Goal: Task Accomplishment & Management: Use online tool/utility

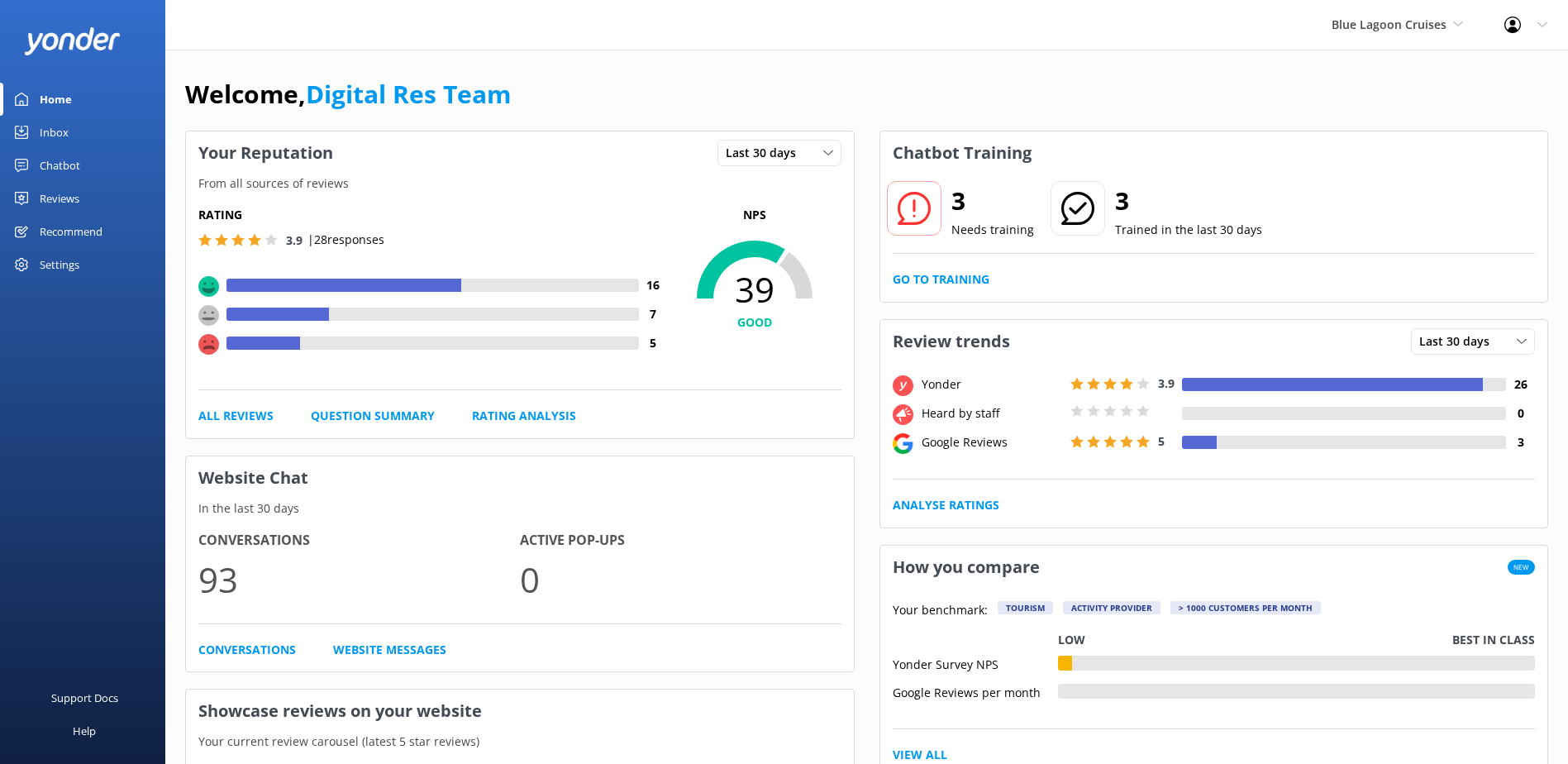
click at [54, 123] on div "Inbox" at bounding box center [54, 132] width 29 height 33
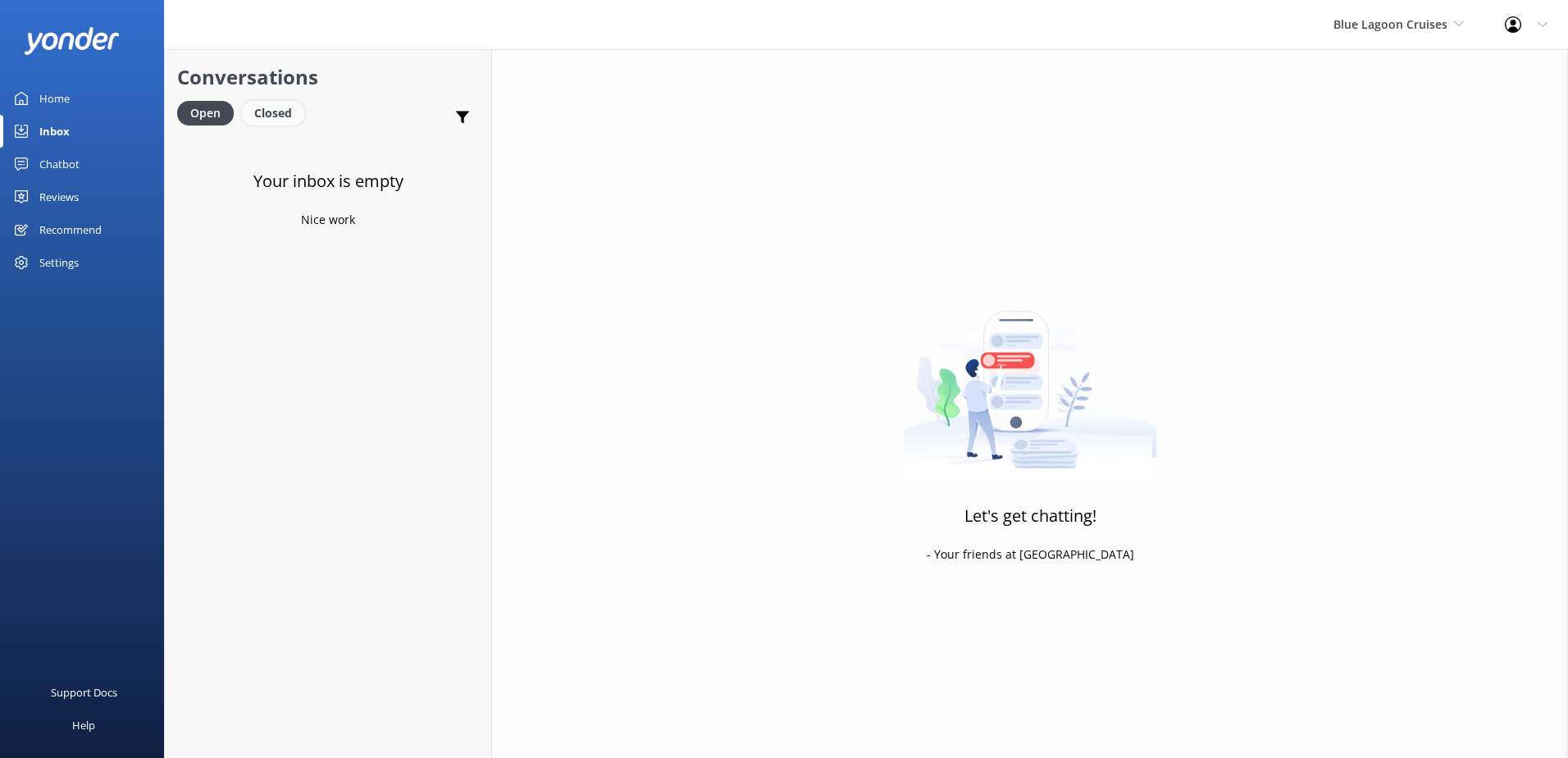
click at [282, 110] on div "Closed" at bounding box center [273, 113] width 62 height 25
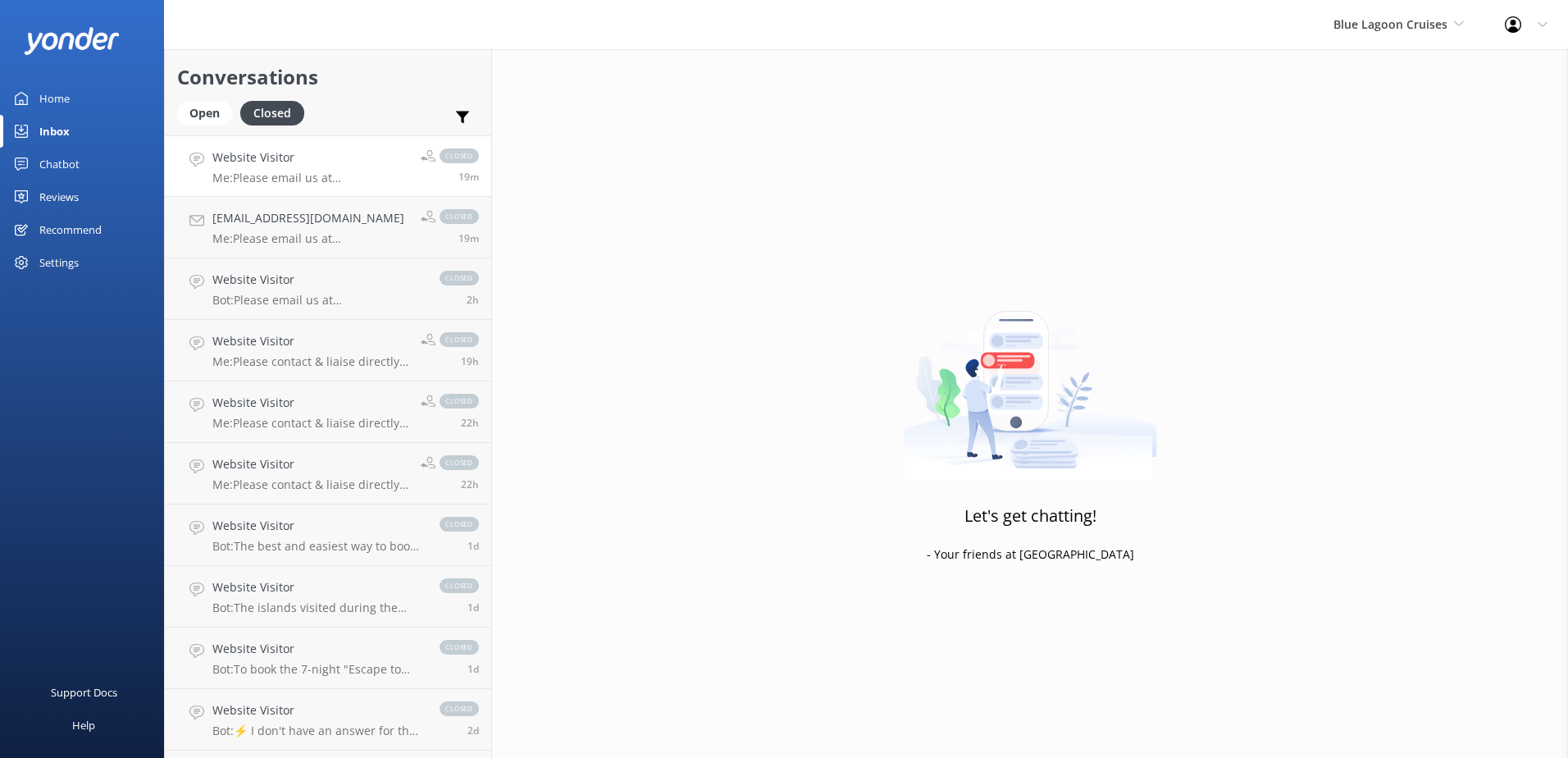
click at [314, 168] on div "Website Visitor Me: Please email us at [EMAIL_ADDRESS][DOMAIN_NAME] for a quota…" at bounding box center [310, 166] width 196 height 36
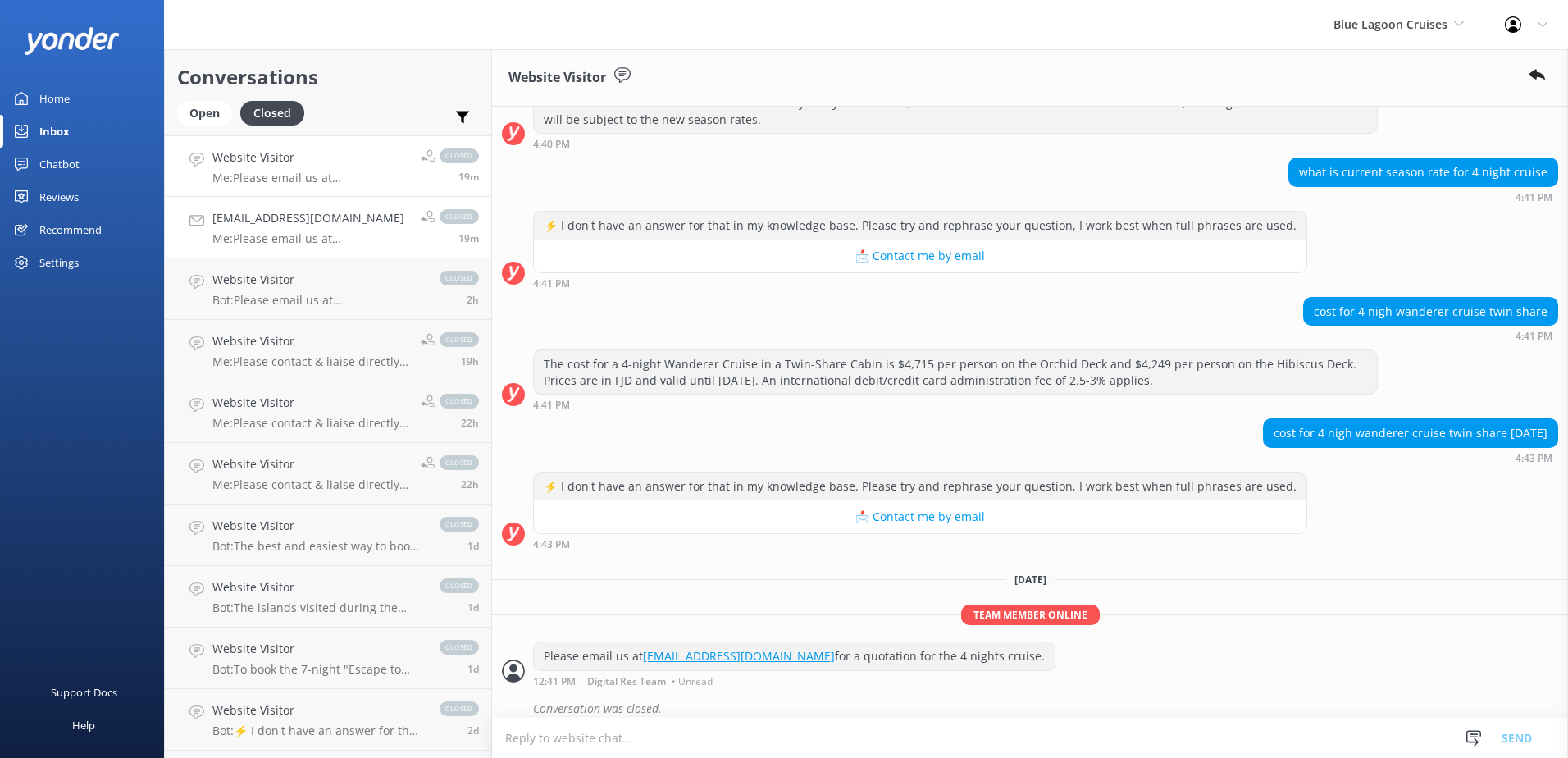
scroll to position [232, 0]
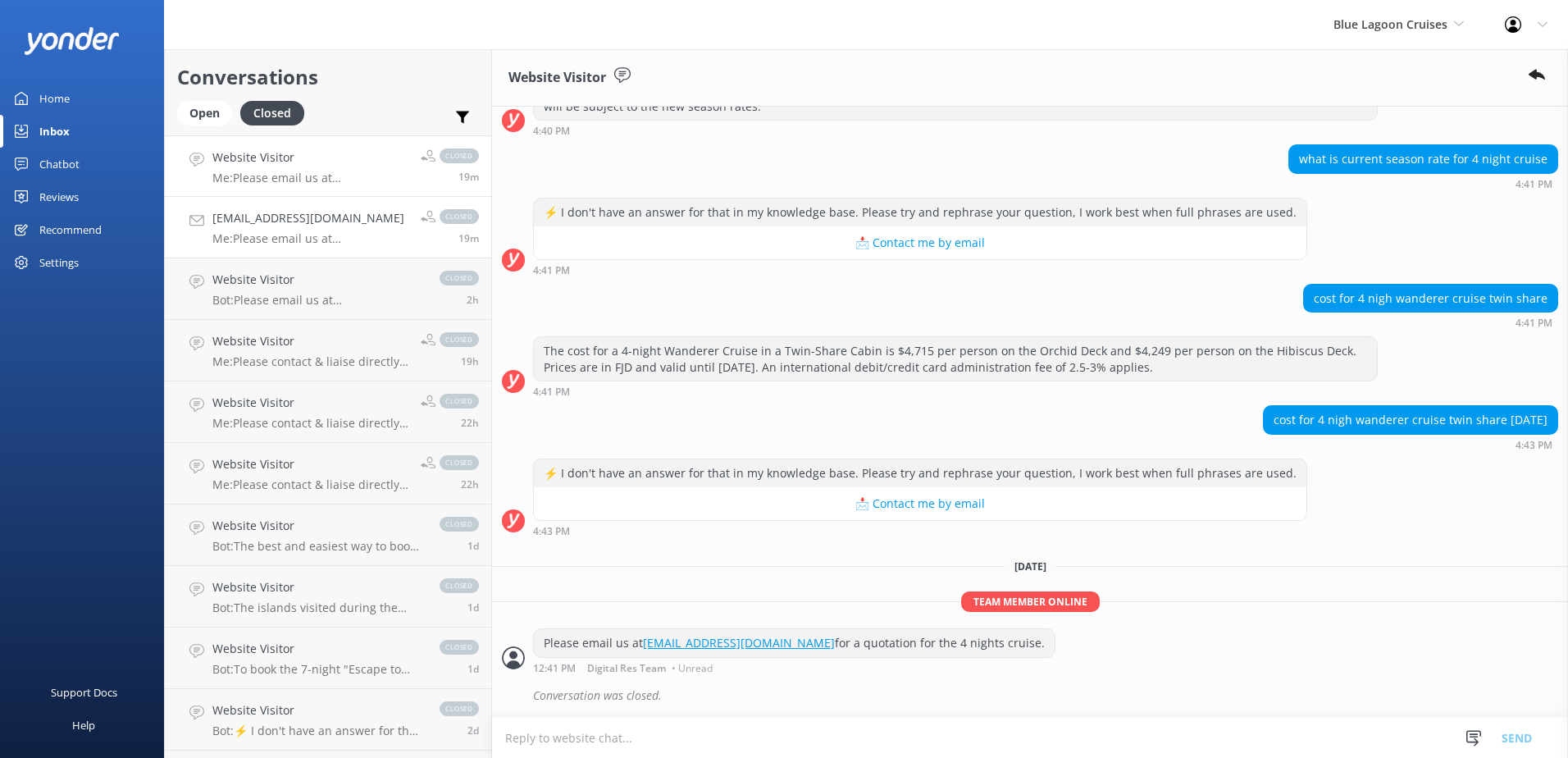
click at [330, 220] on h4 "[EMAIL_ADDRESS][DOMAIN_NAME]" at bounding box center [310, 218] width 196 height 18
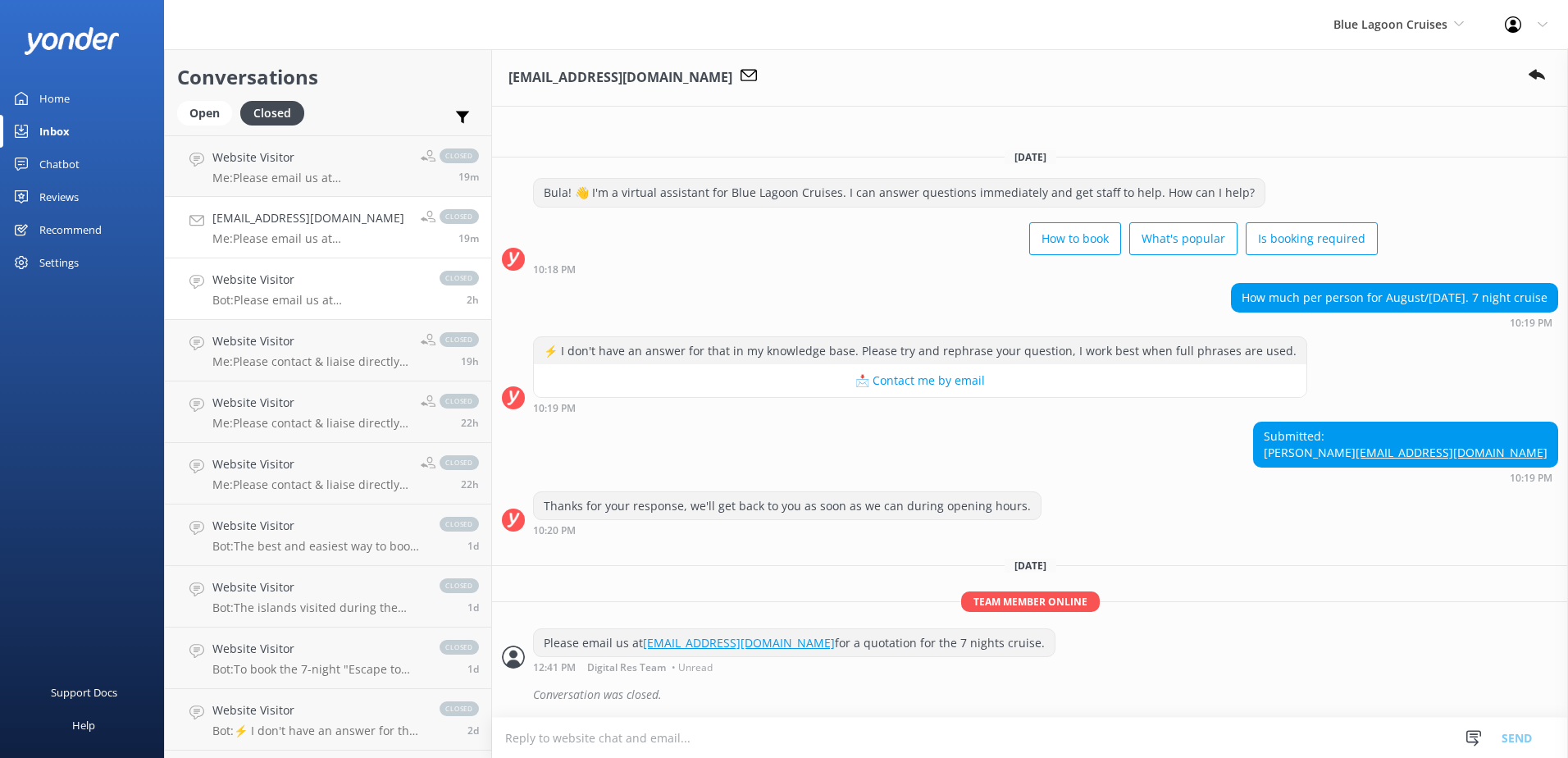
click at [320, 287] on h4 "Website Visitor" at bounding box center [318, 279] width 211 height 18
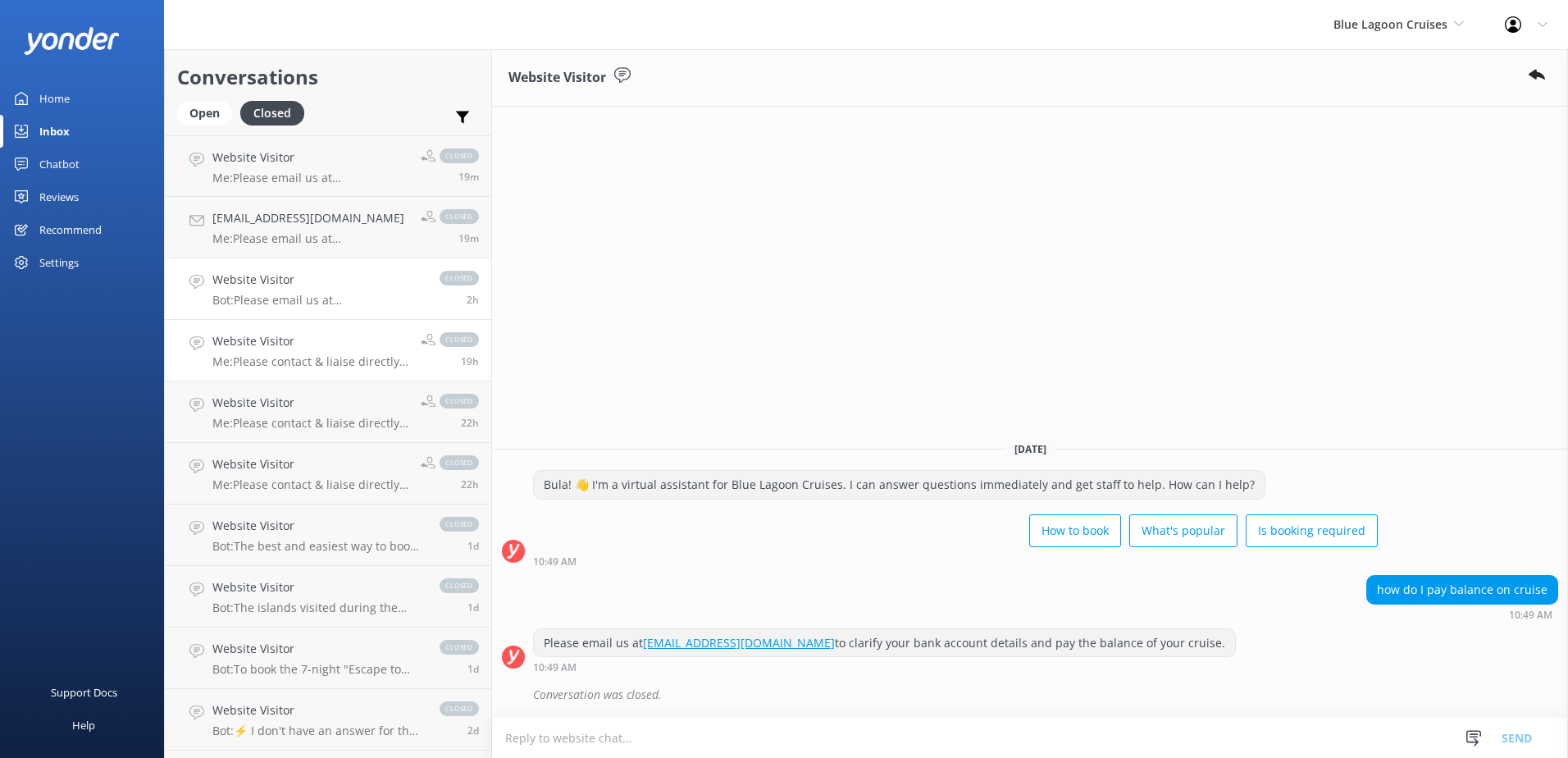
click at [322, 342] on h4 "Website Visitor" at bounding box center [310, 341] width 196 height 18
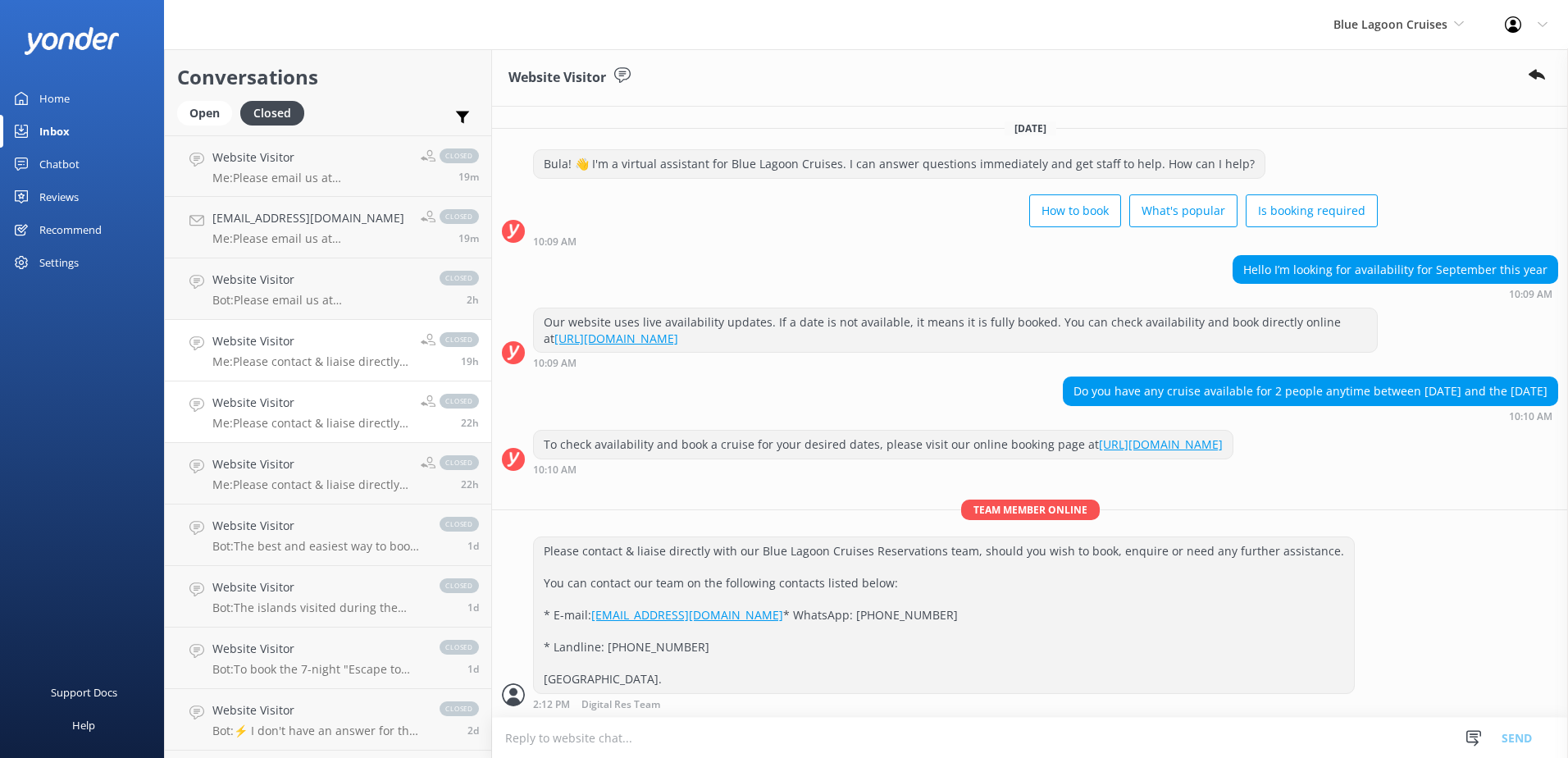
scroll to position [191, 0]
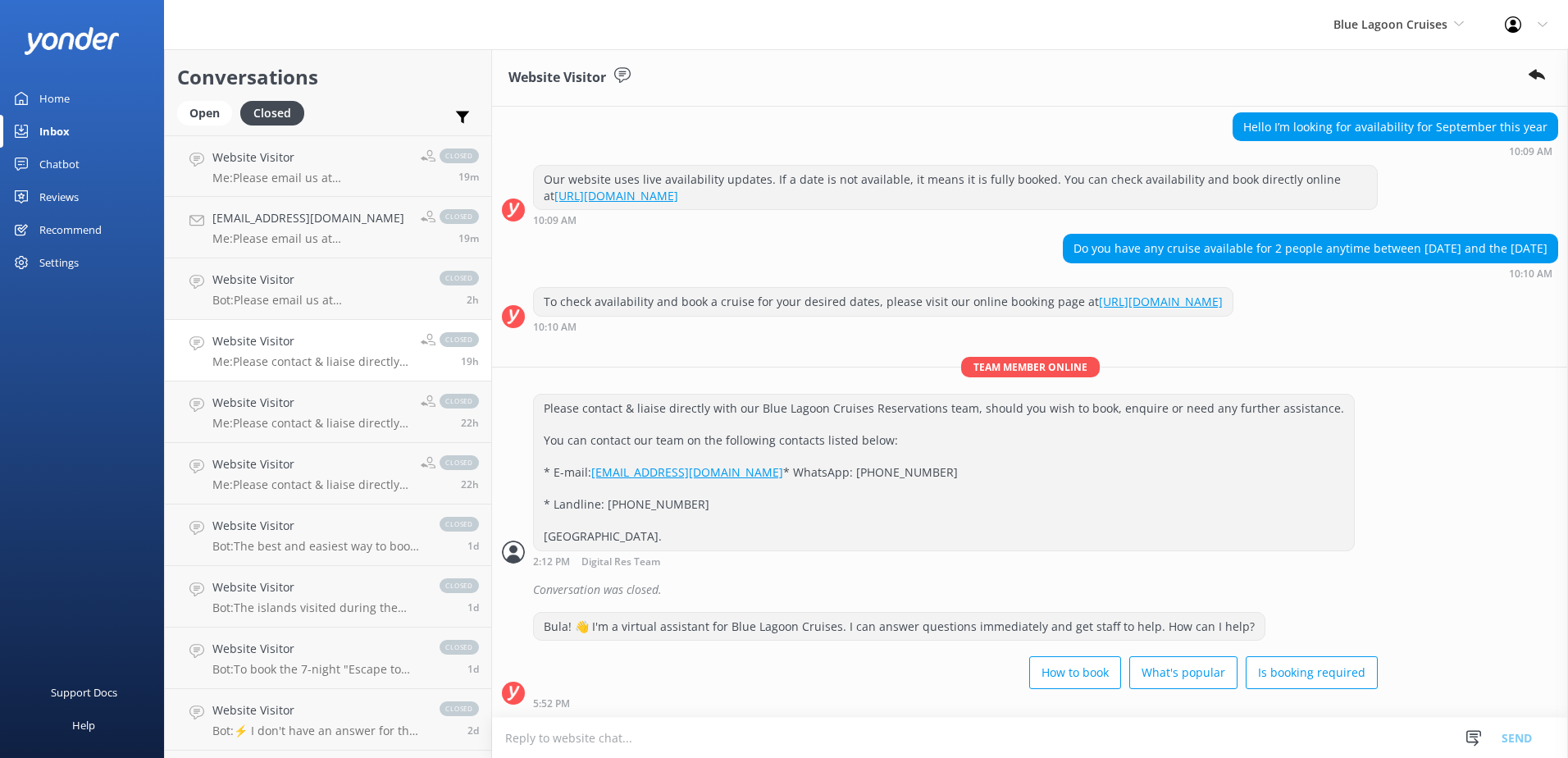
click at [306, 339] on h4 "Website Visitor" at bounding box center [310, 341] width 196 height 18
click at [319, 409] on h4 "Website Visitor" at bounding box center [310, 402] width 196 height 18
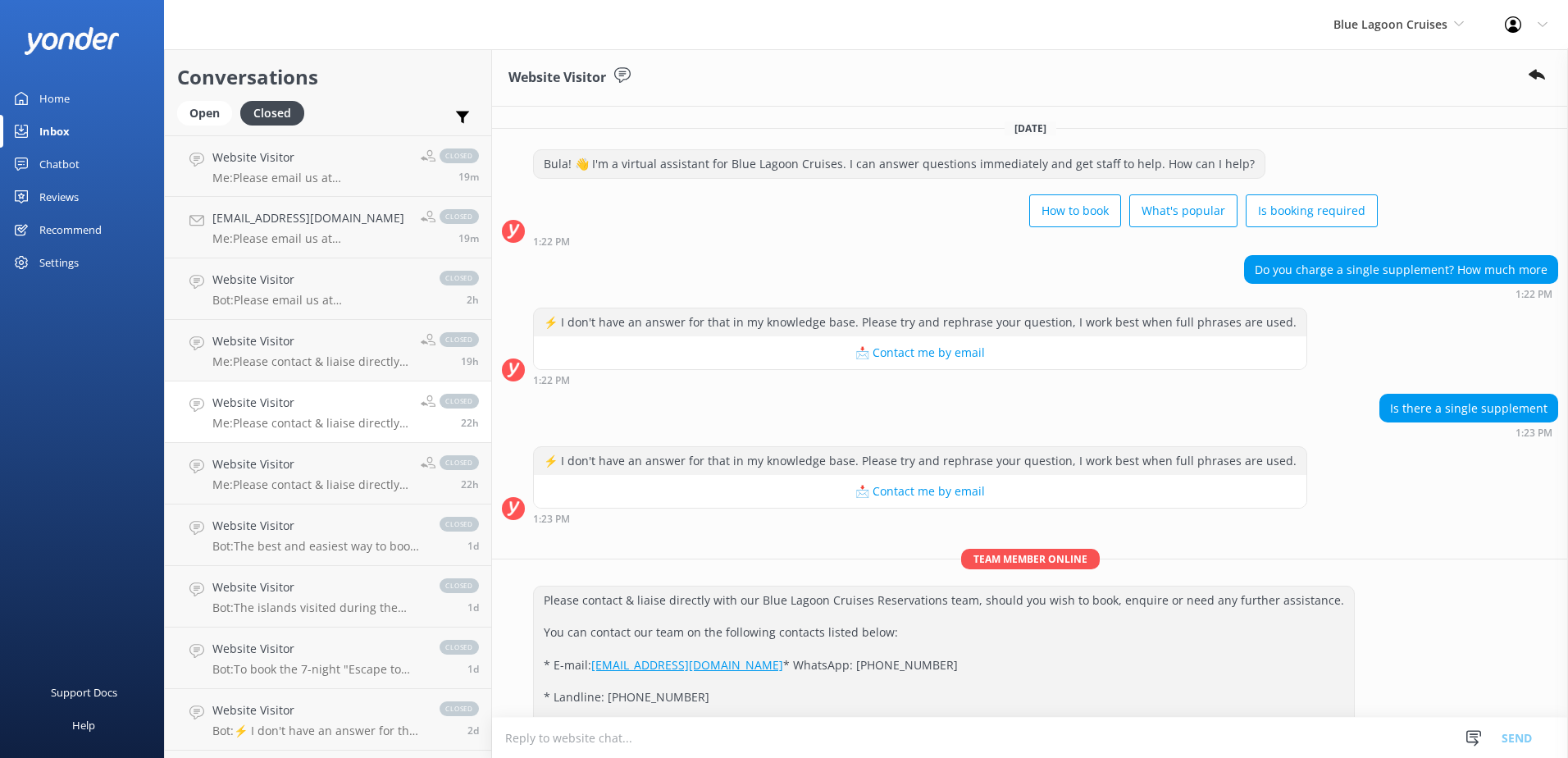
scroll to position [118, 0]
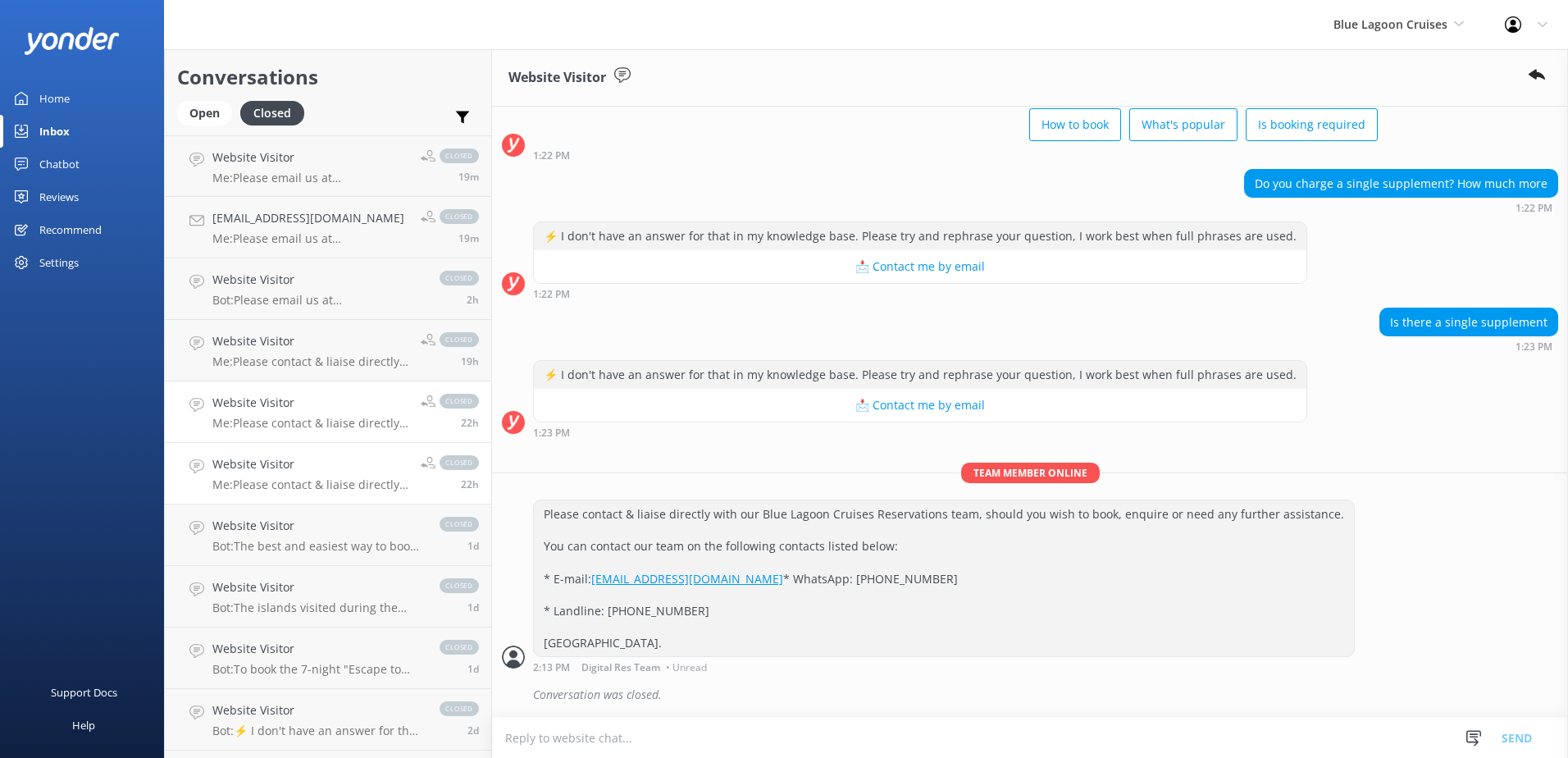
click at [305, 455] on h4 "Website Visitor" at bounding box center [310, 463] width 196 height 18
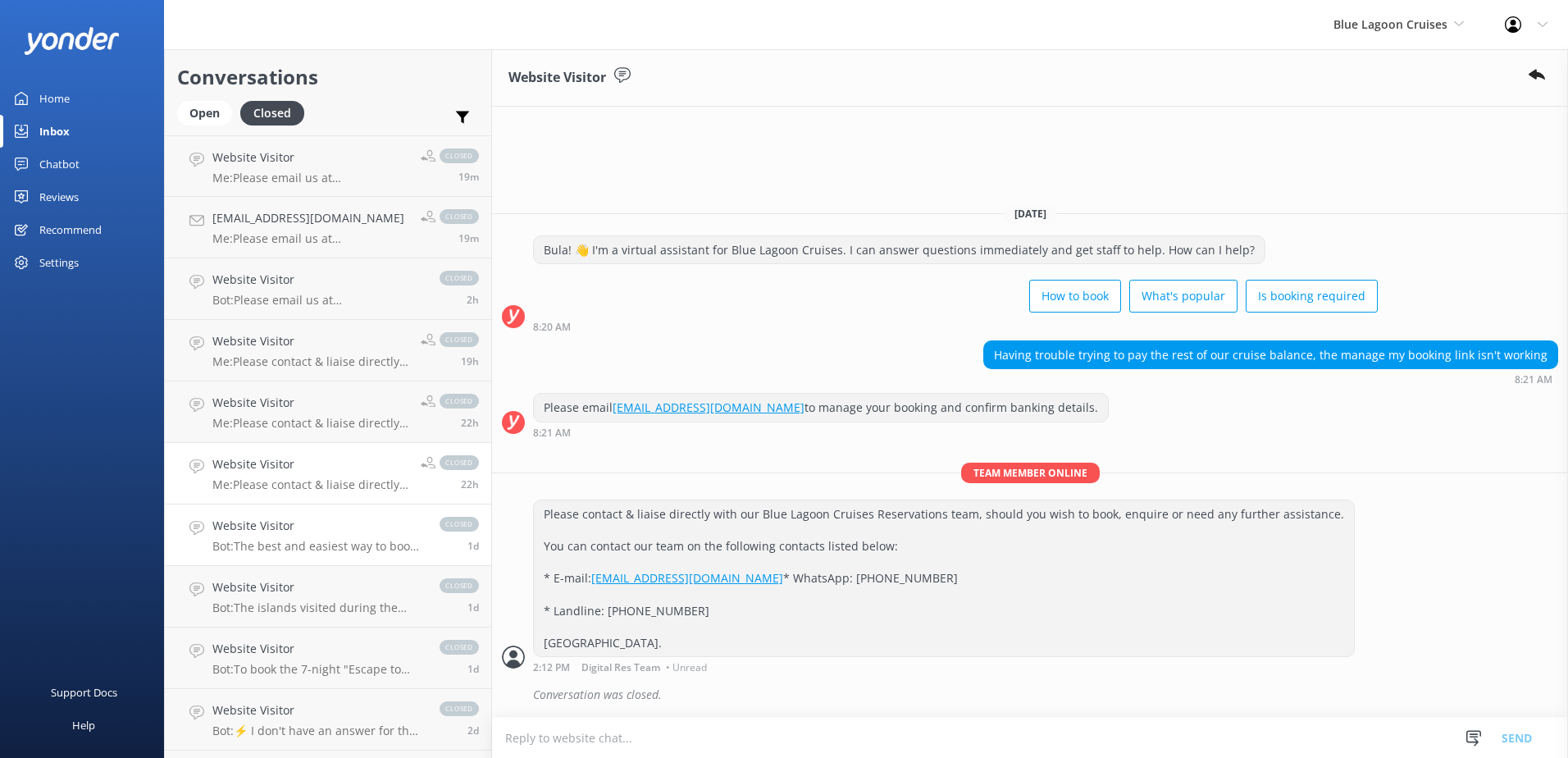
click at [307, 524] on h4 "Website Visitor" at bounding box center [318, 525] width 211 height 18
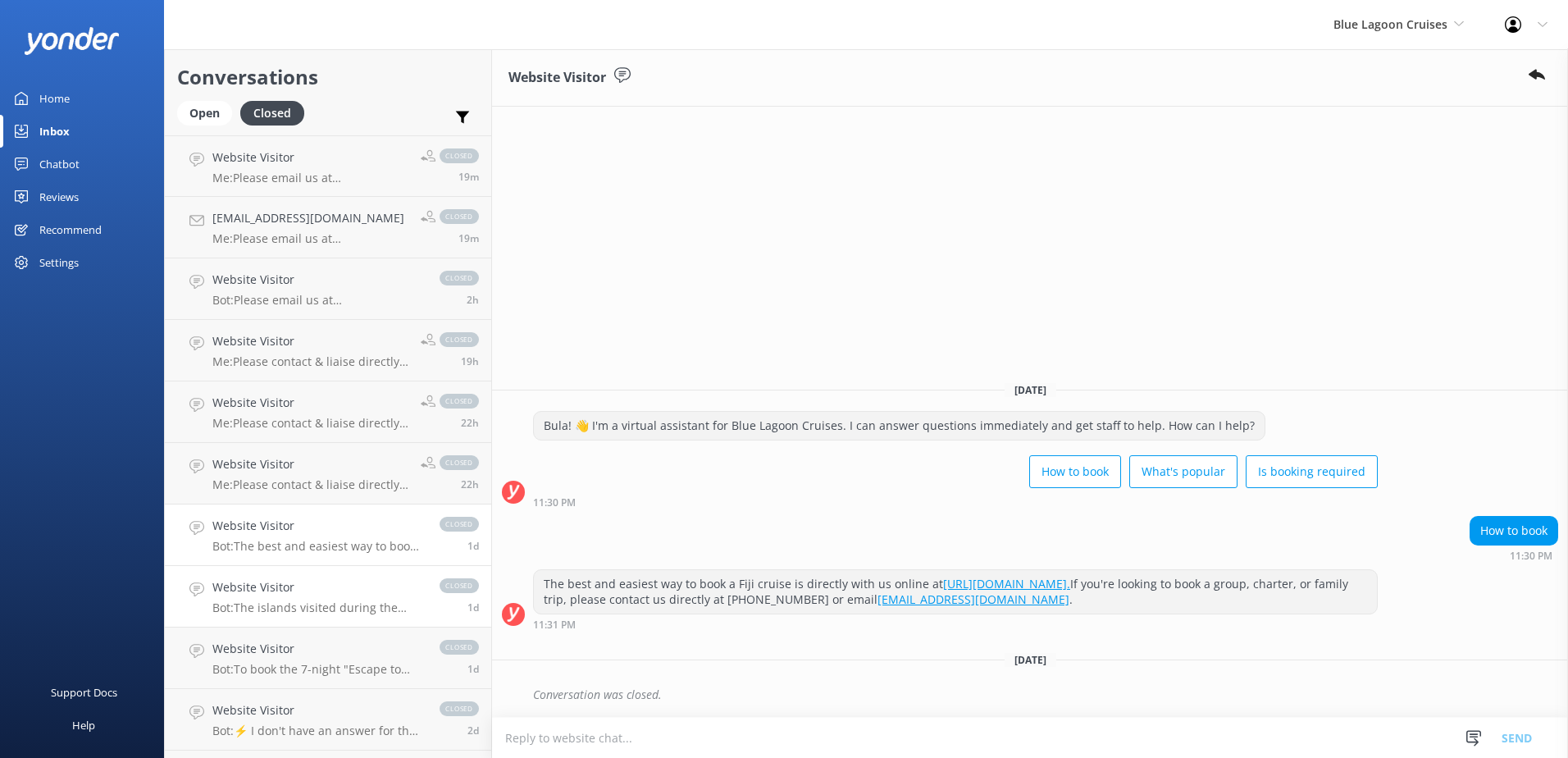
click at [317, 597] on div "Website Visitor Bot: The islands visited during the cruise do not have jetties,…" at bounding box center [318, 596] width 211 height 36
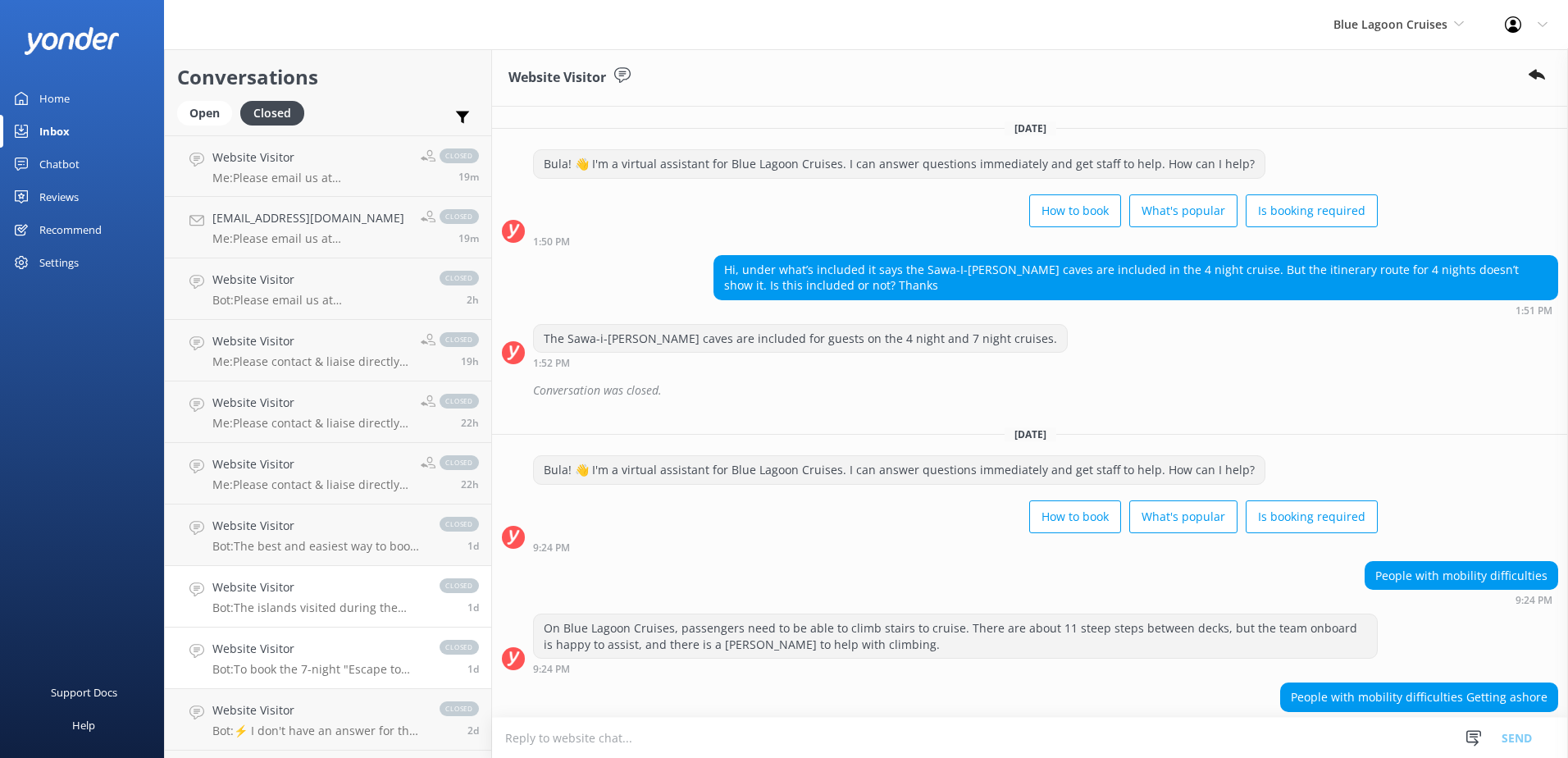
scroll to position [183, 0]
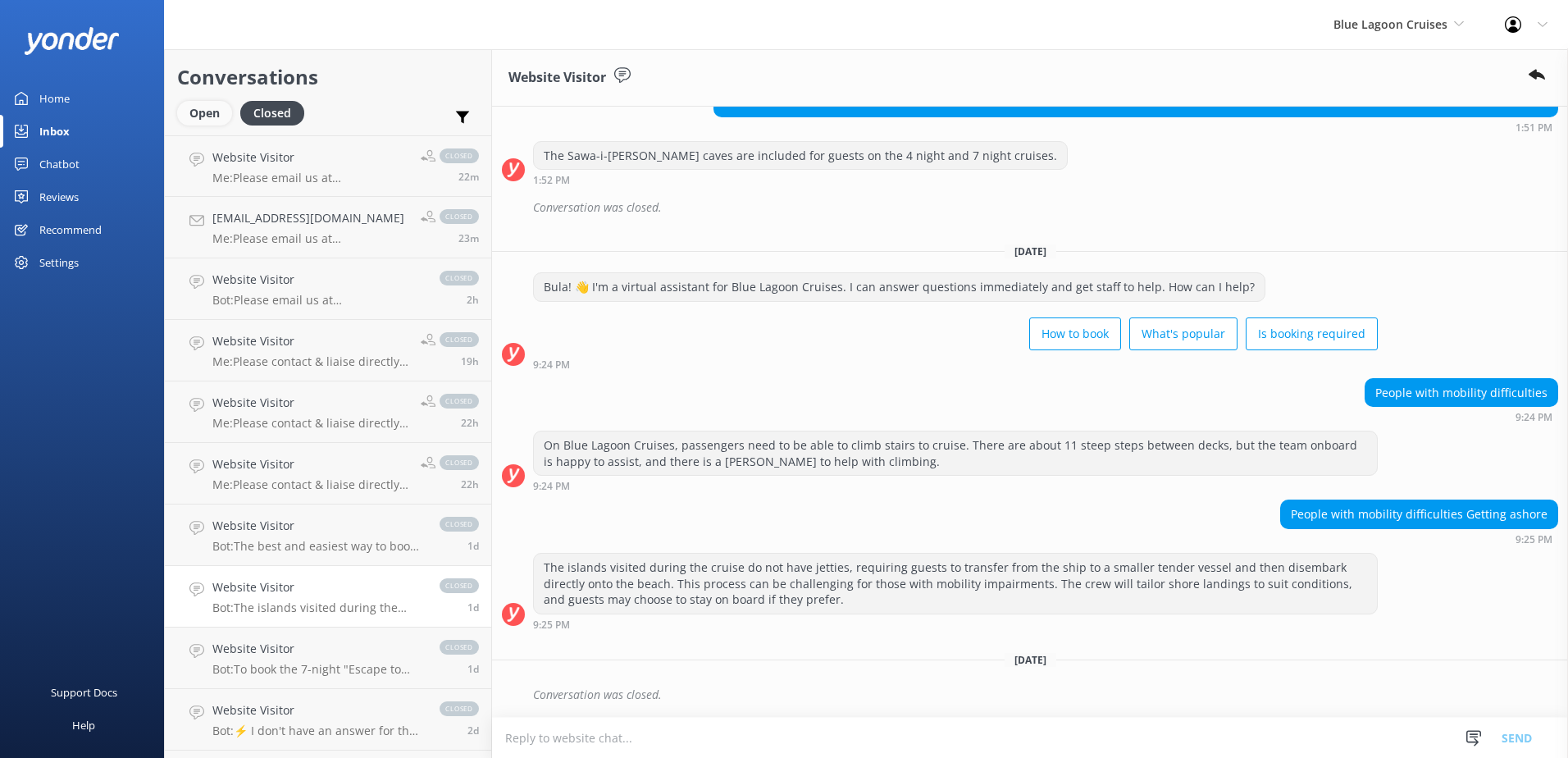
click at [185, 108] on div "Open" at bounding box center [204, 113] width 55 height 25
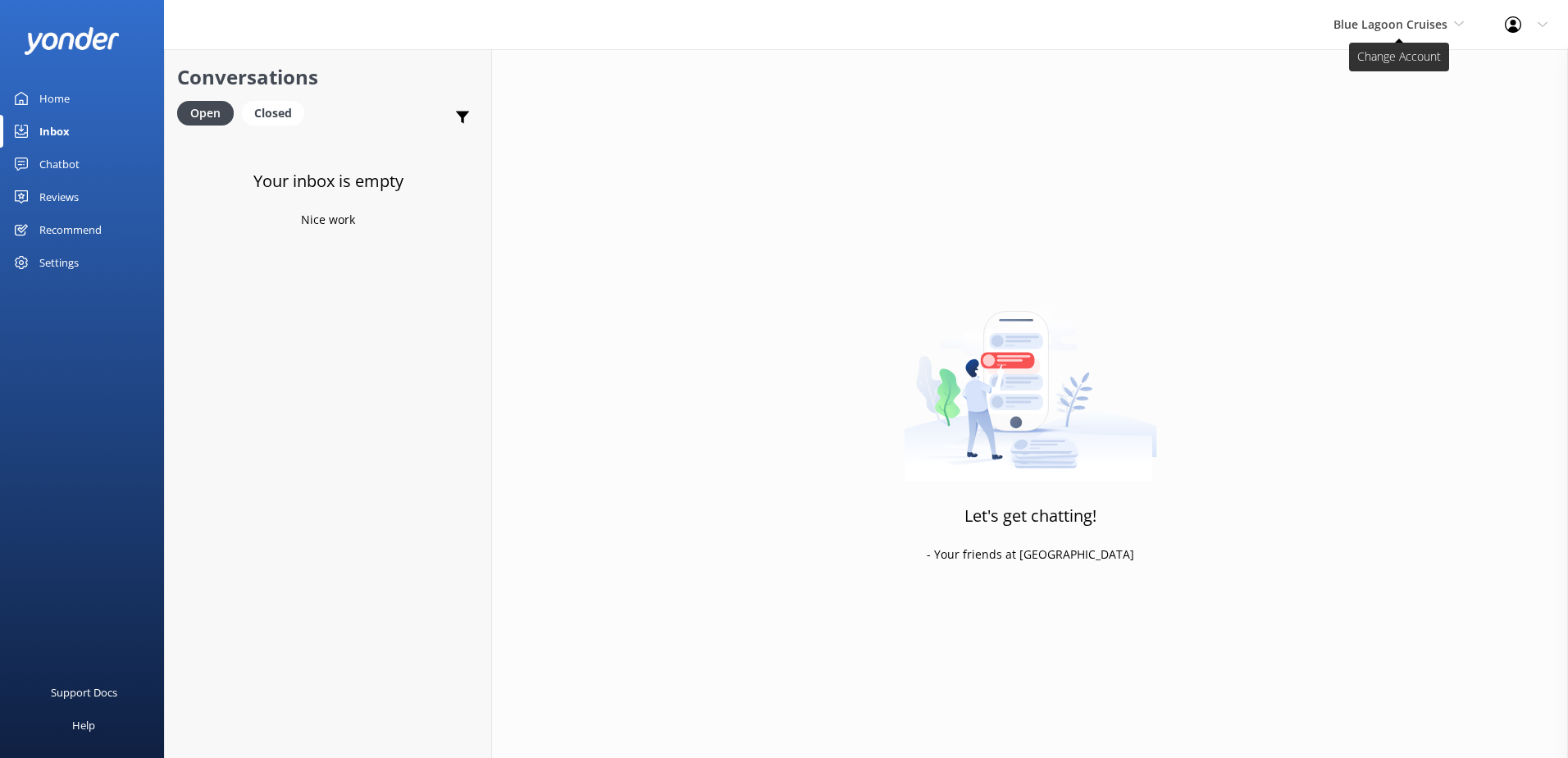
click at [1428, 18] on span "Blue Lagoon Cruises" at bounding box center [1390, 24] width 114 height 15
click at [1372, 181] on link "Awesome Adventures Fiji" at bounding box center [1394, 186] width 164 height 39
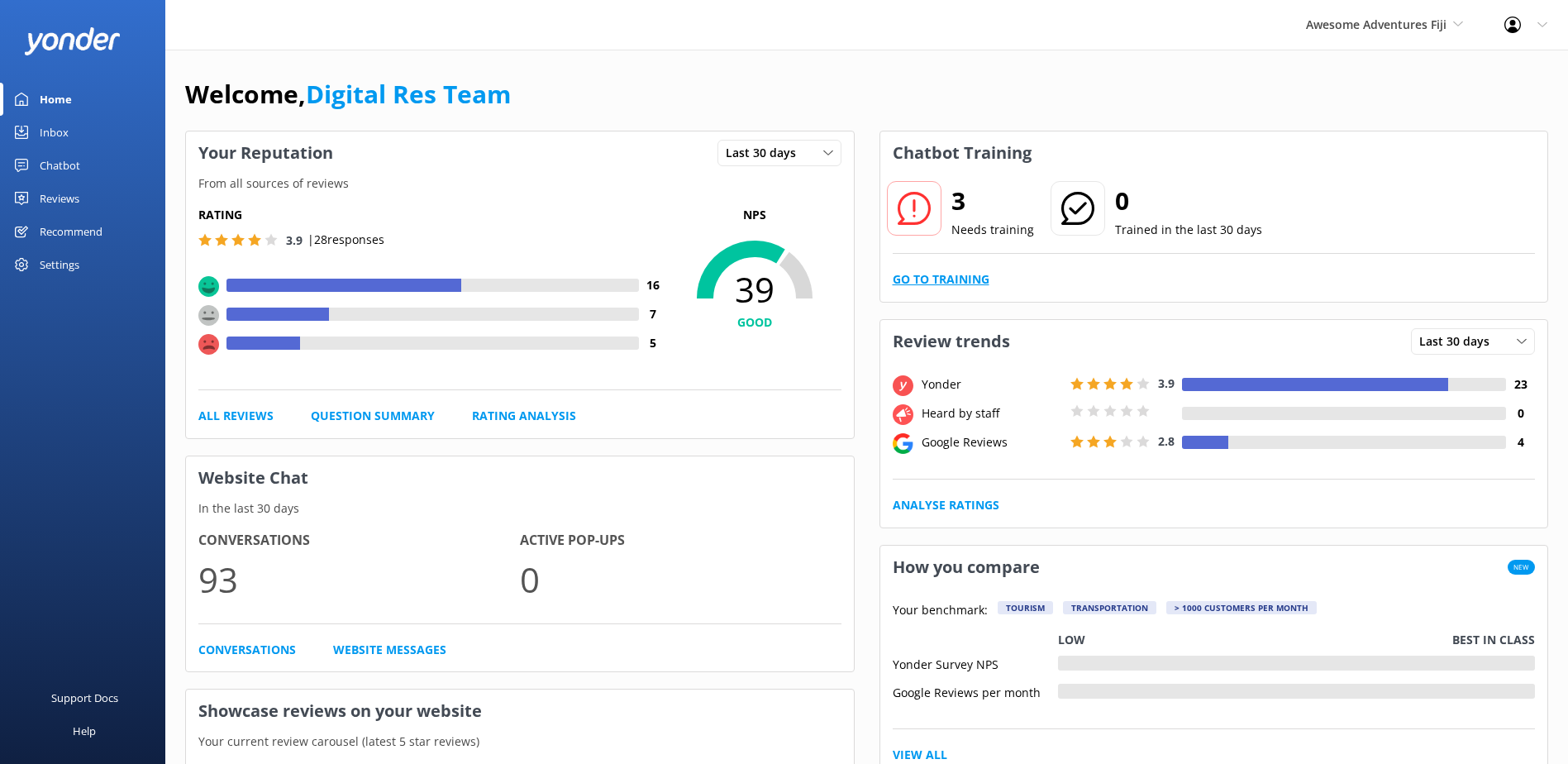
click at [962, 277] on link "Go to Training" at bounding box center [941, 279] width 97 height 18
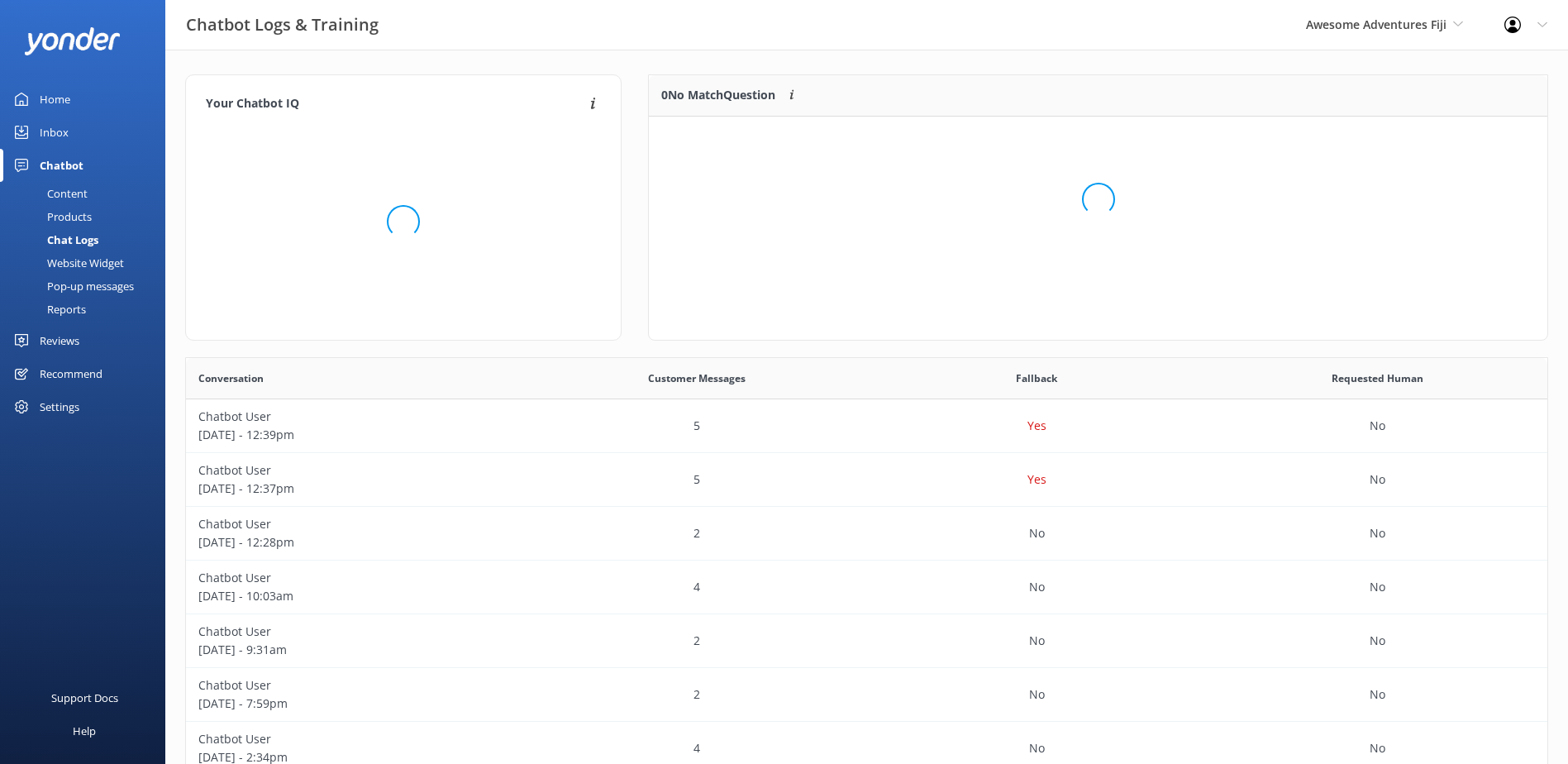
scroll to position [14, 14]
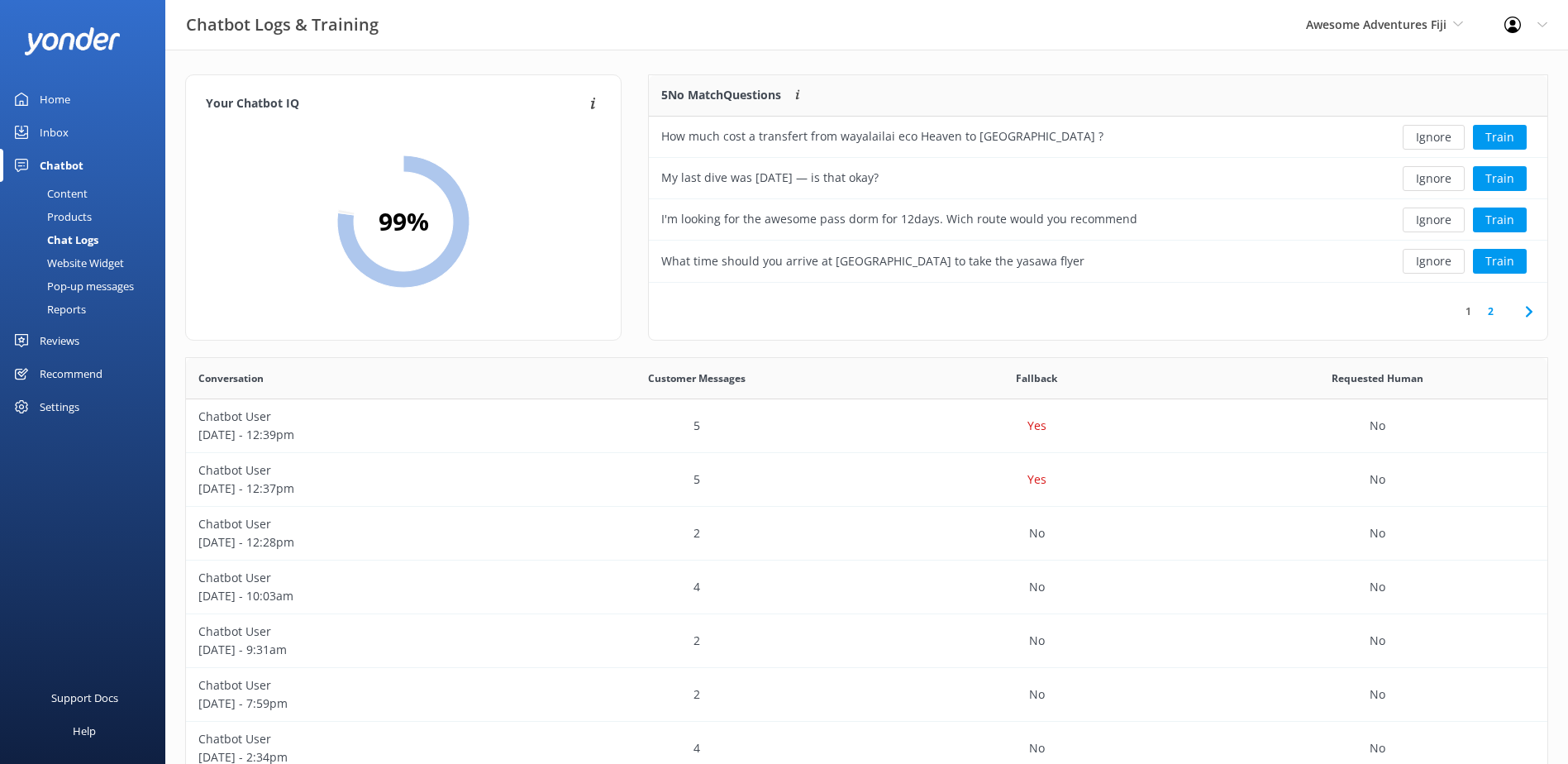
click at [64, 134] on div "Inbox" at bounding box center [54, 132] width 29 height 33
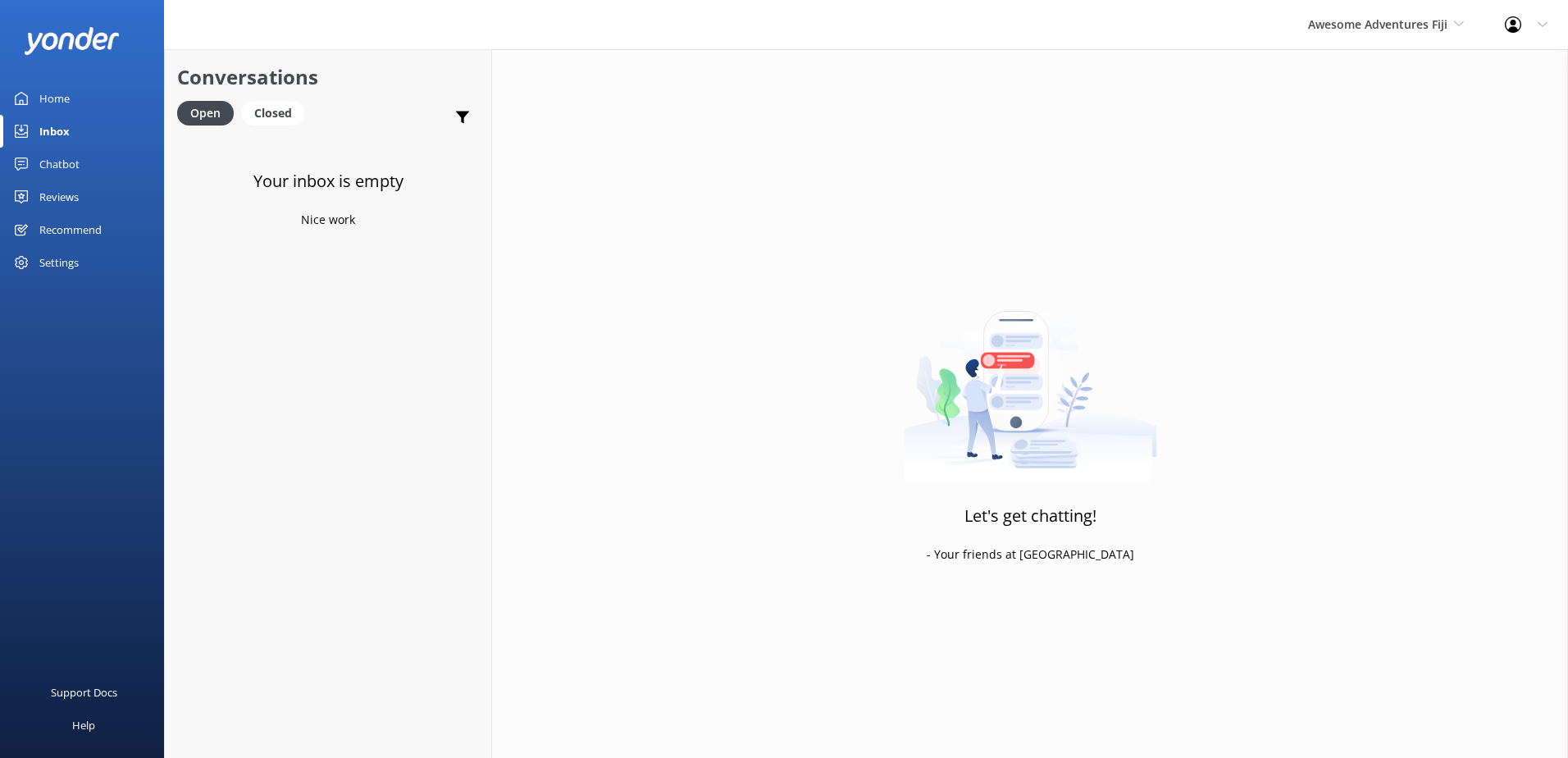
drag, startPoint x: 49, startPoint y: 163, endPoint x: 59, endPoint y: 161, distance: 10.2
click at [49, 162] on div "Chatbot" at bounding box center [59, 164] width 40 height 33
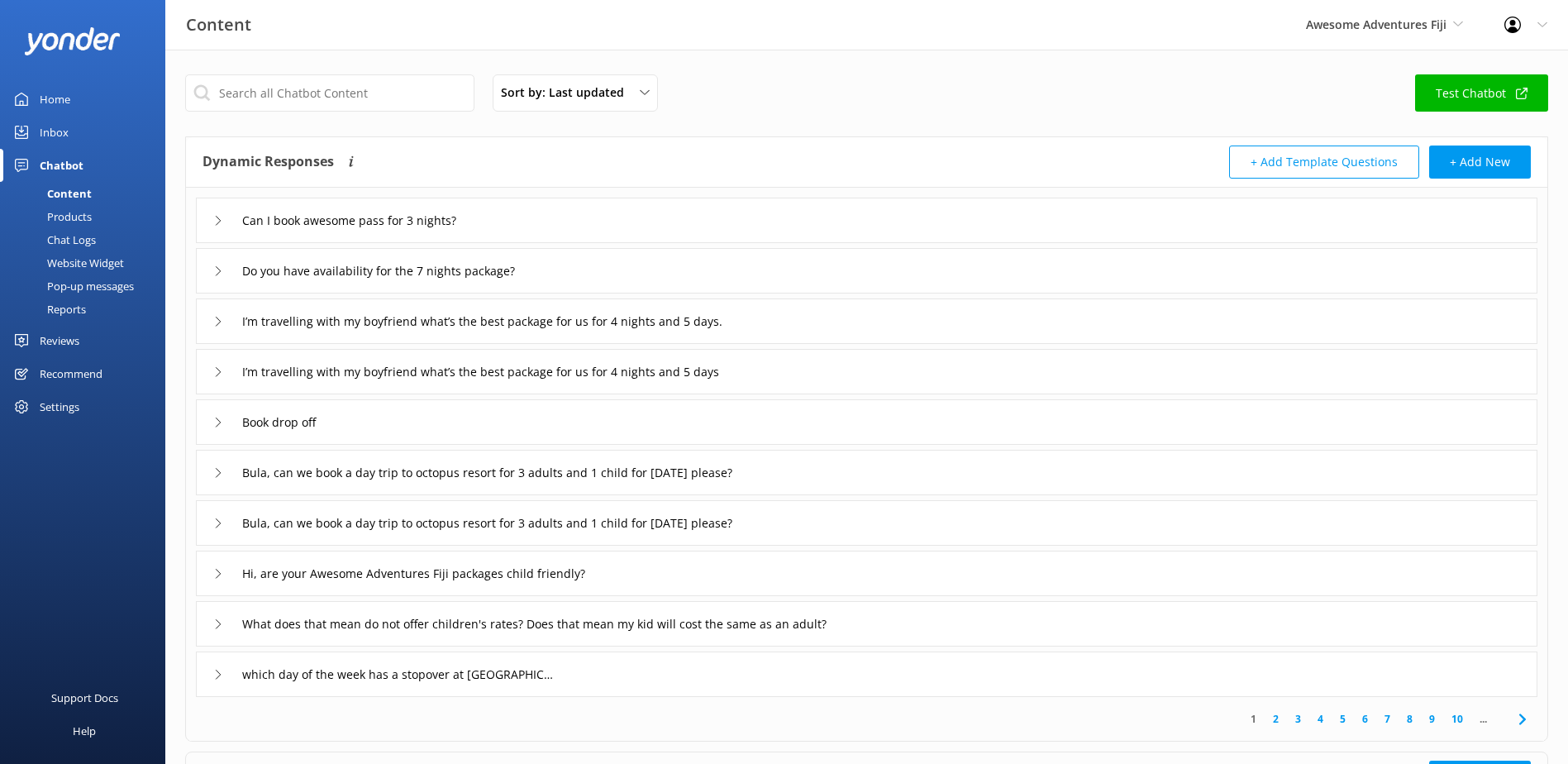
click at [88, 242] on div "Chat Logs" at bounding box center [52, 240] width 86 height 23
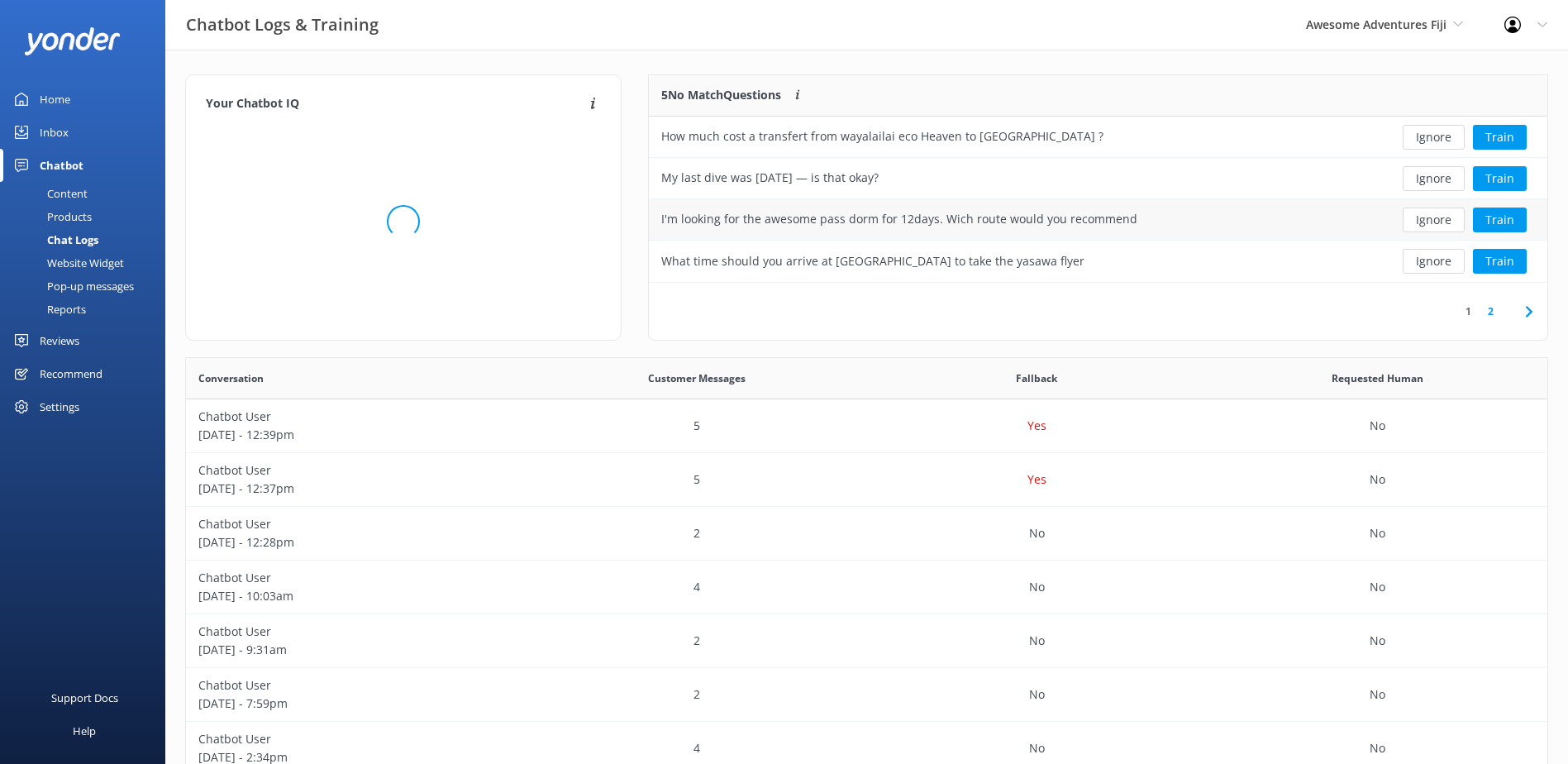
scroll to position [567, 1349]
click at [55, 132] on div "Inbox" at bounding box center [54, 132] width 29 height 33
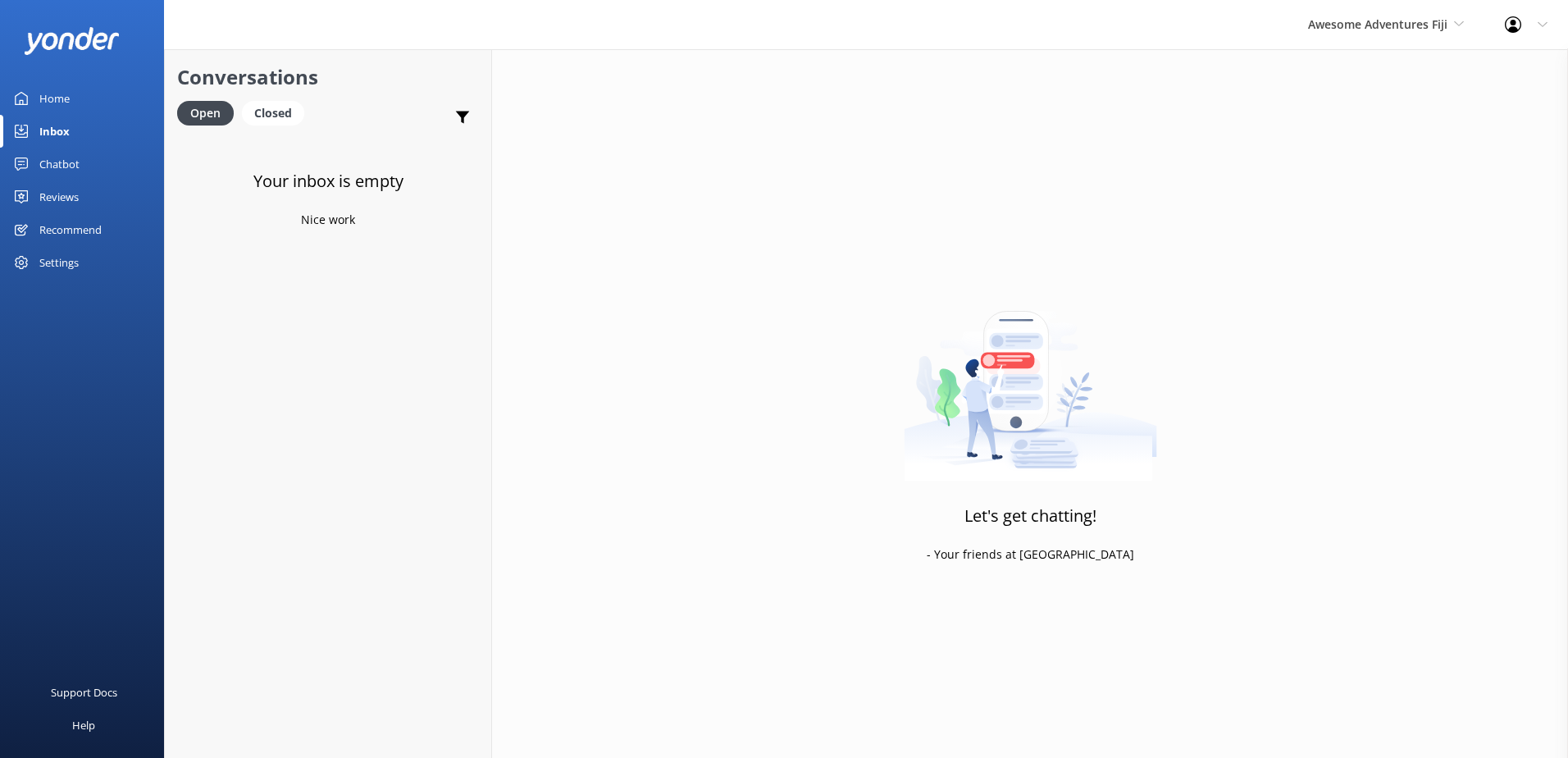
click at [76, 161] on div "Chatbot" at bounding box center [59, 164] width 40 height 33
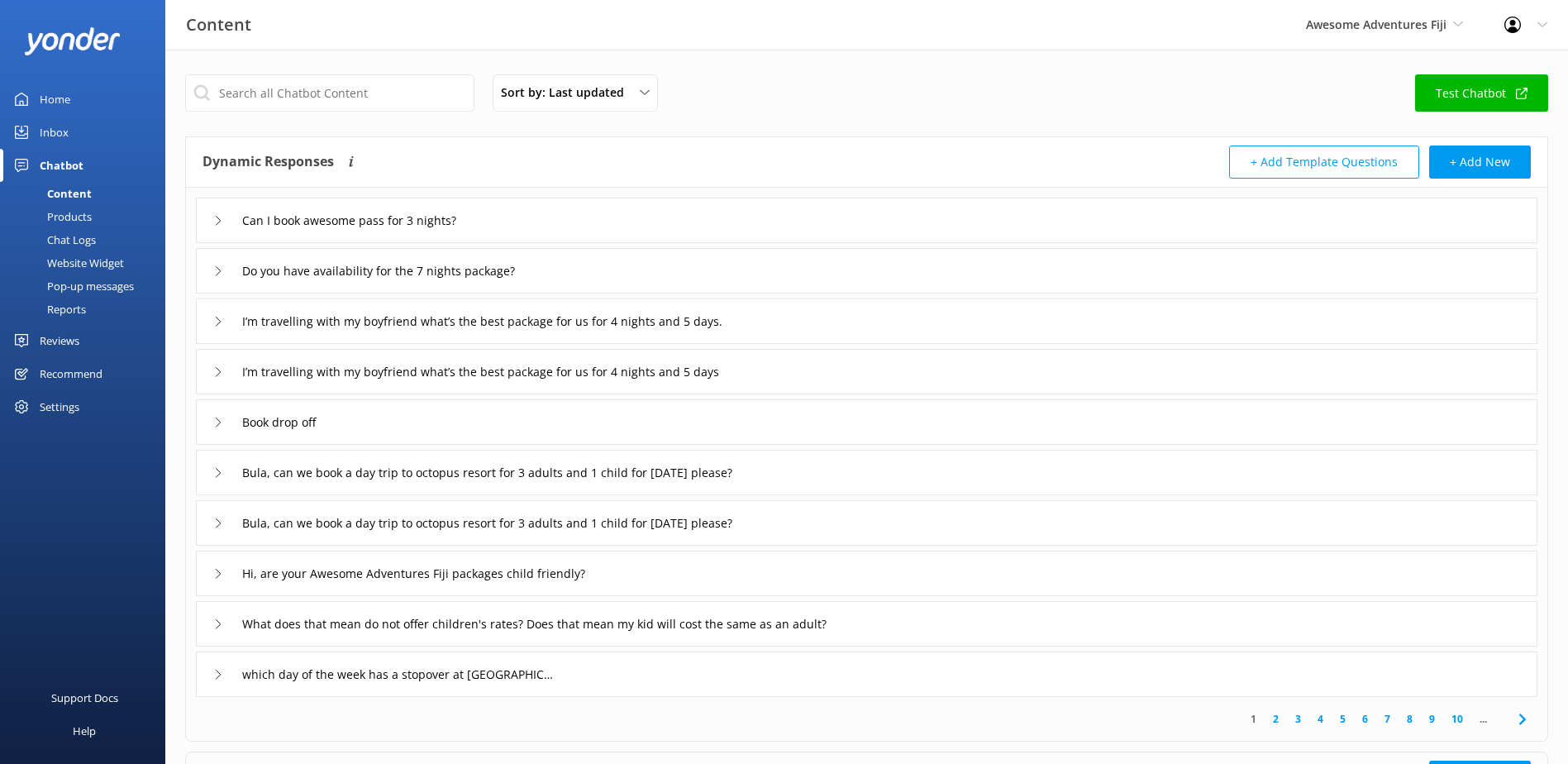
click at [76, 236] on div "Chat Logs" at bounding box center [52, 240] width 86 height 23
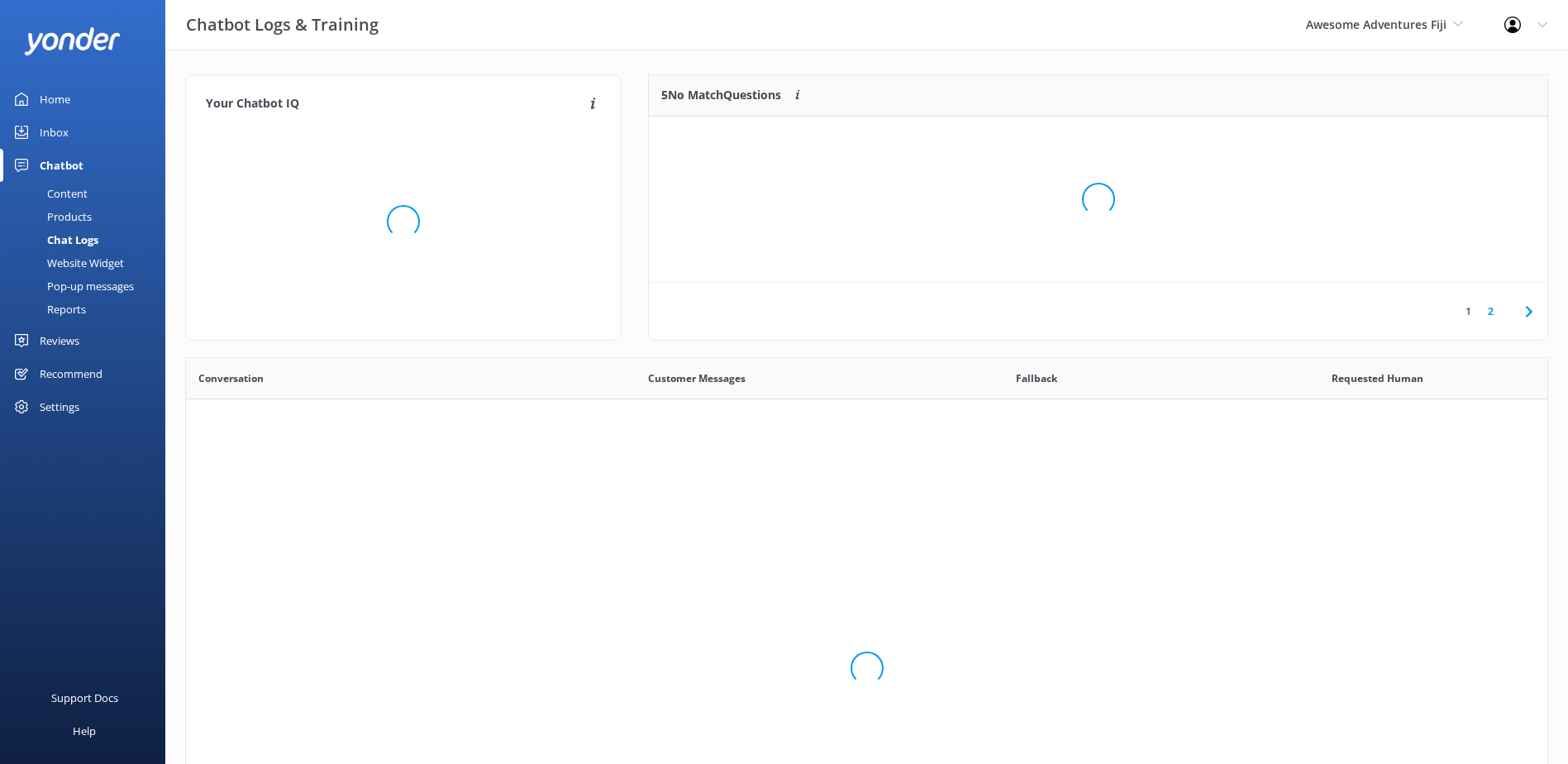
scroll to position [567, 1349]
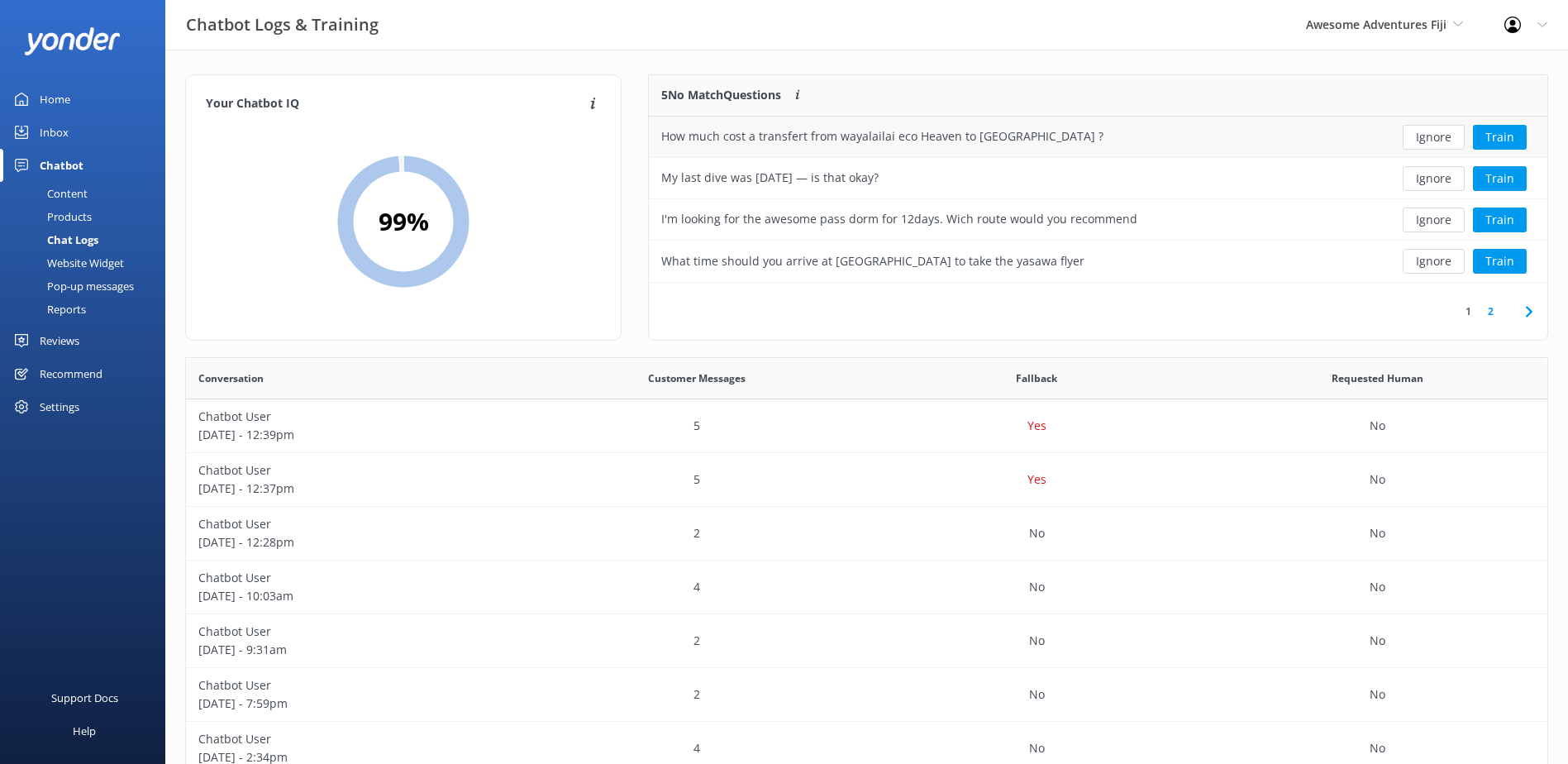
click at [1432, 133] on button "Ignore" at bounding box center [1434, 137] width 62 height 25
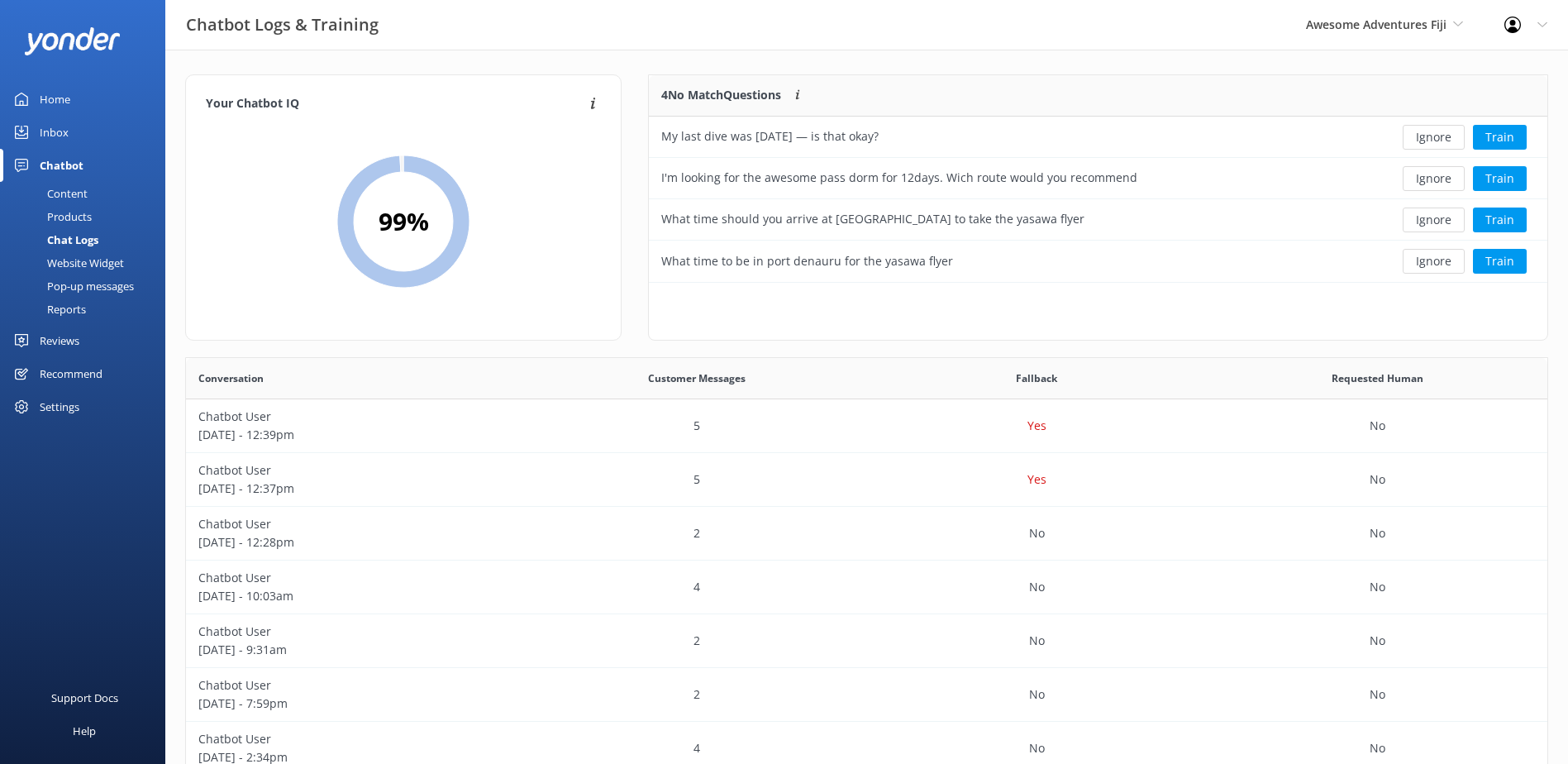
click at [1434, 138] on button "Ignore" at bounding box center [1434, 137] width 62 height 25
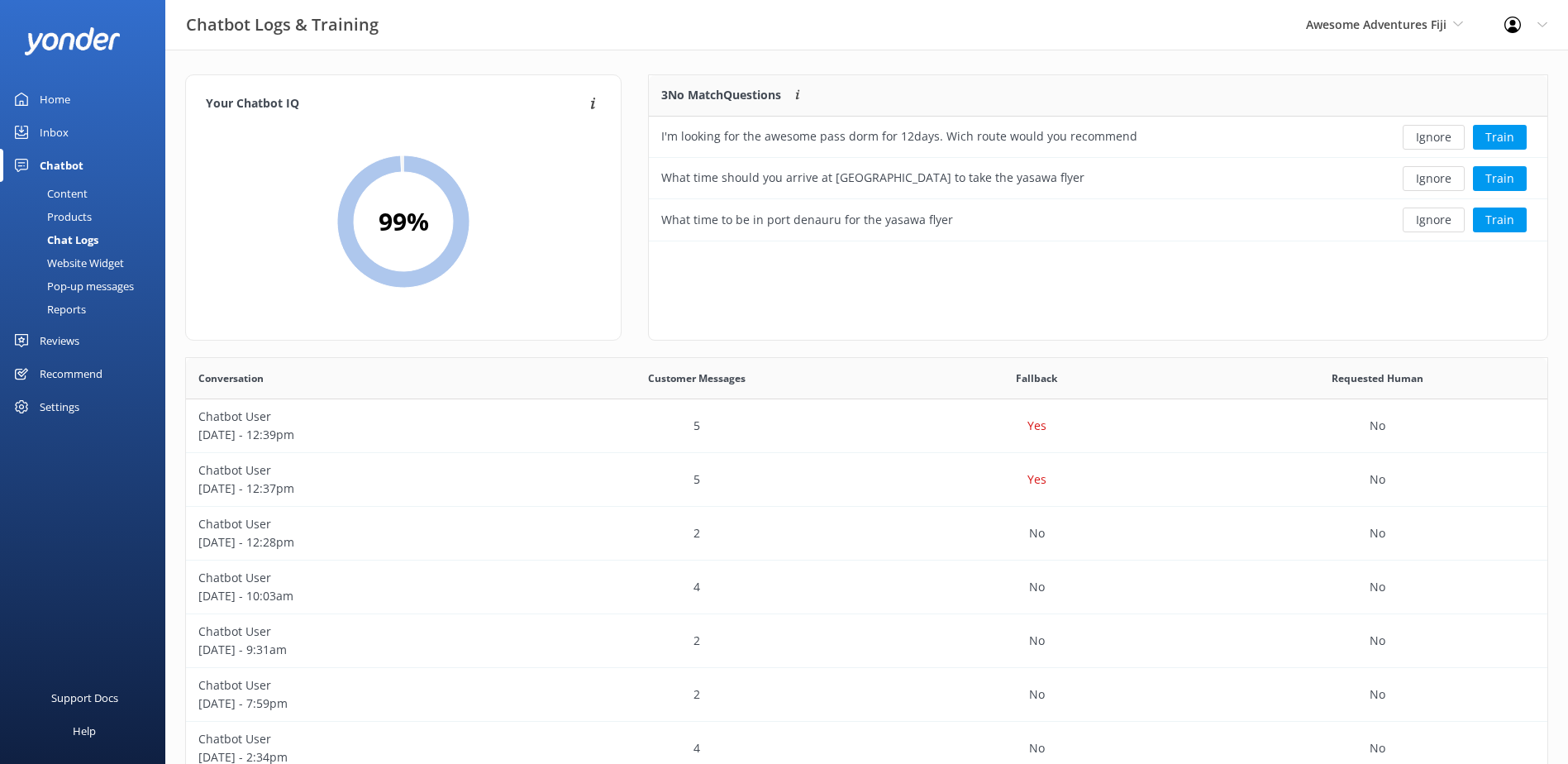
scroll to position [154, 885]
click at [1434, 138] on button "Ignore" at bounding box center [1434, 137] width 62 height 25
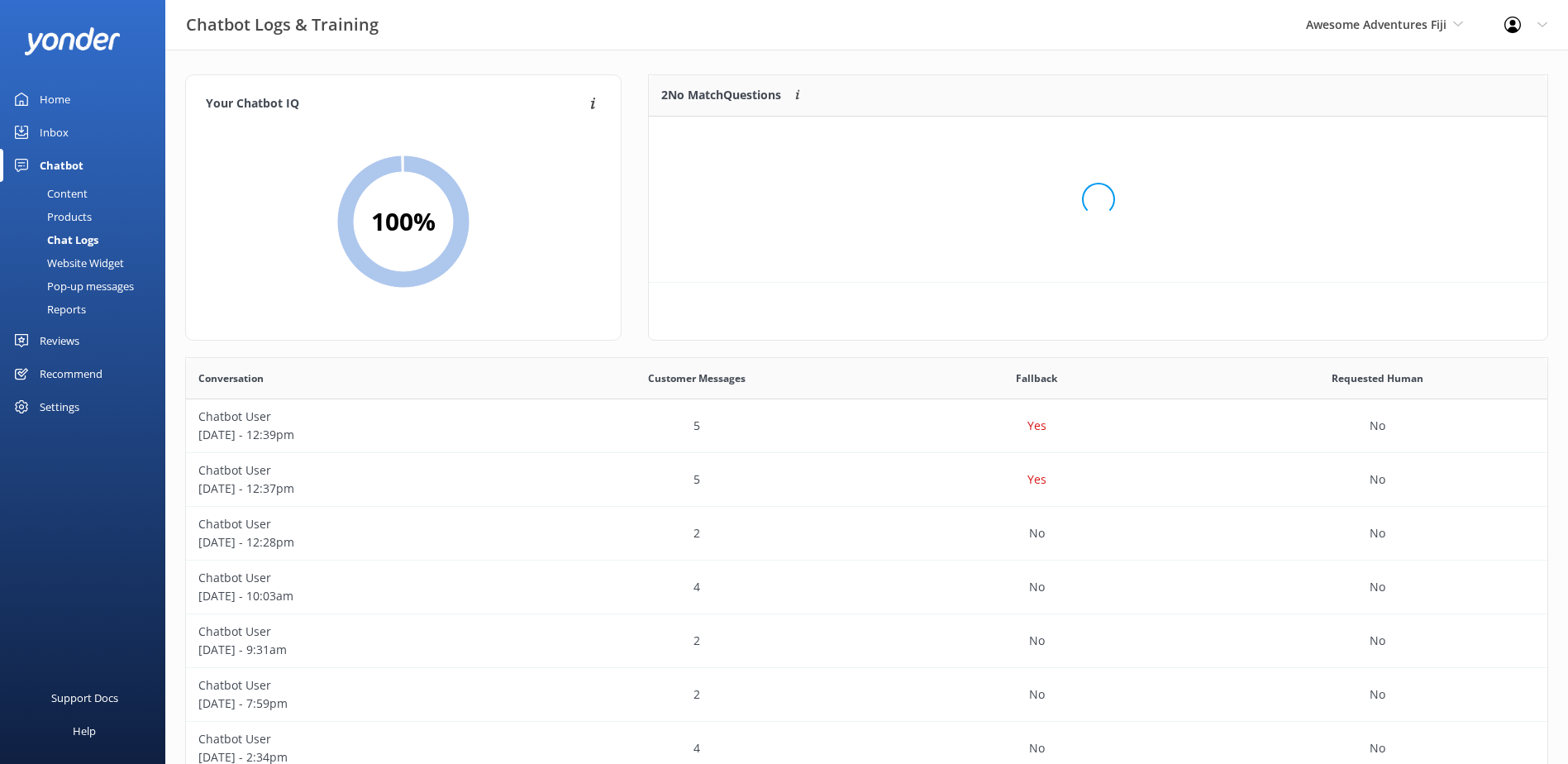
scroll to position [112, 885]
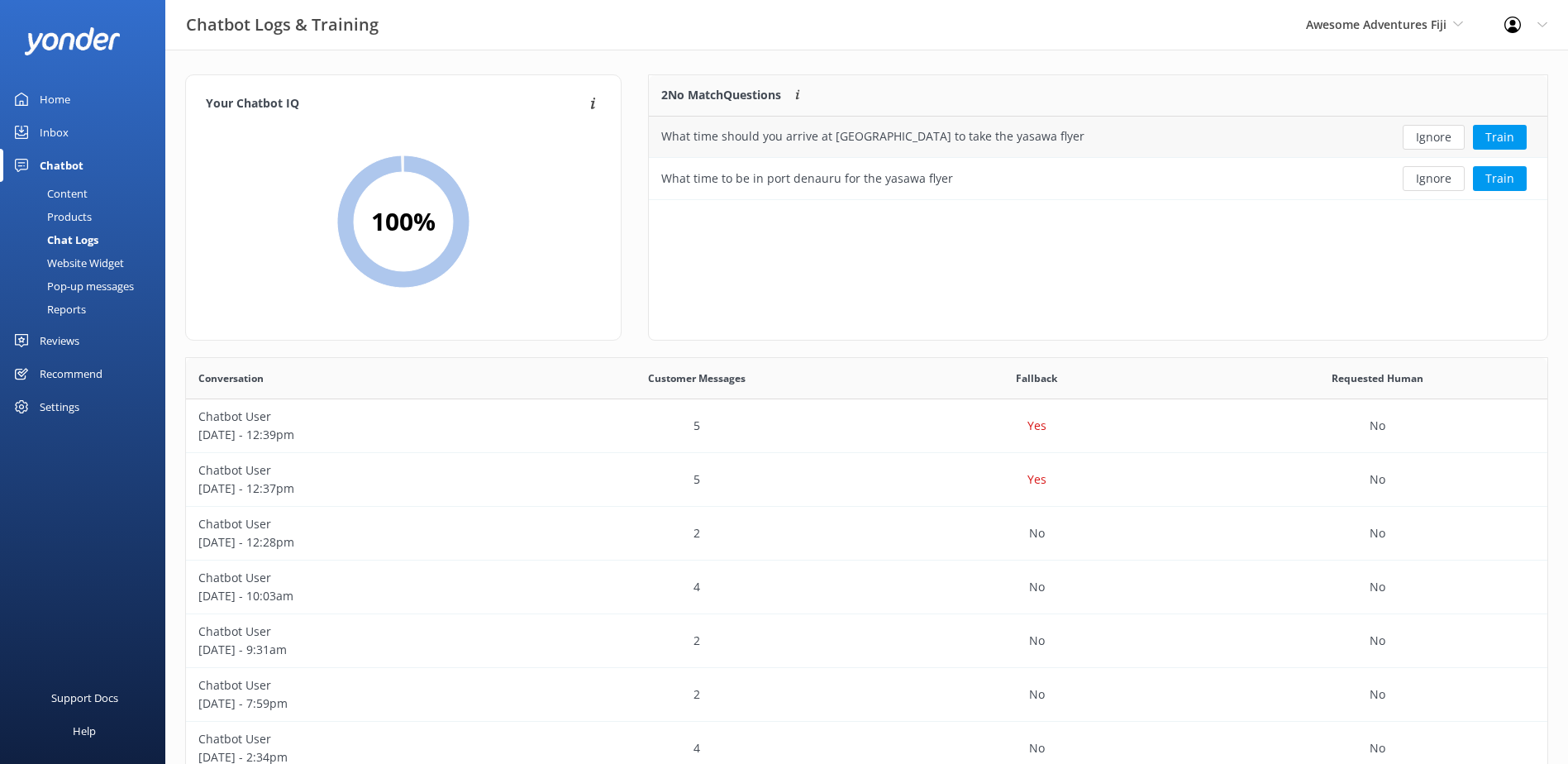
click at [1434, 137] on button "Ignore" at bounding box center [1434, 137] width 62 height 25
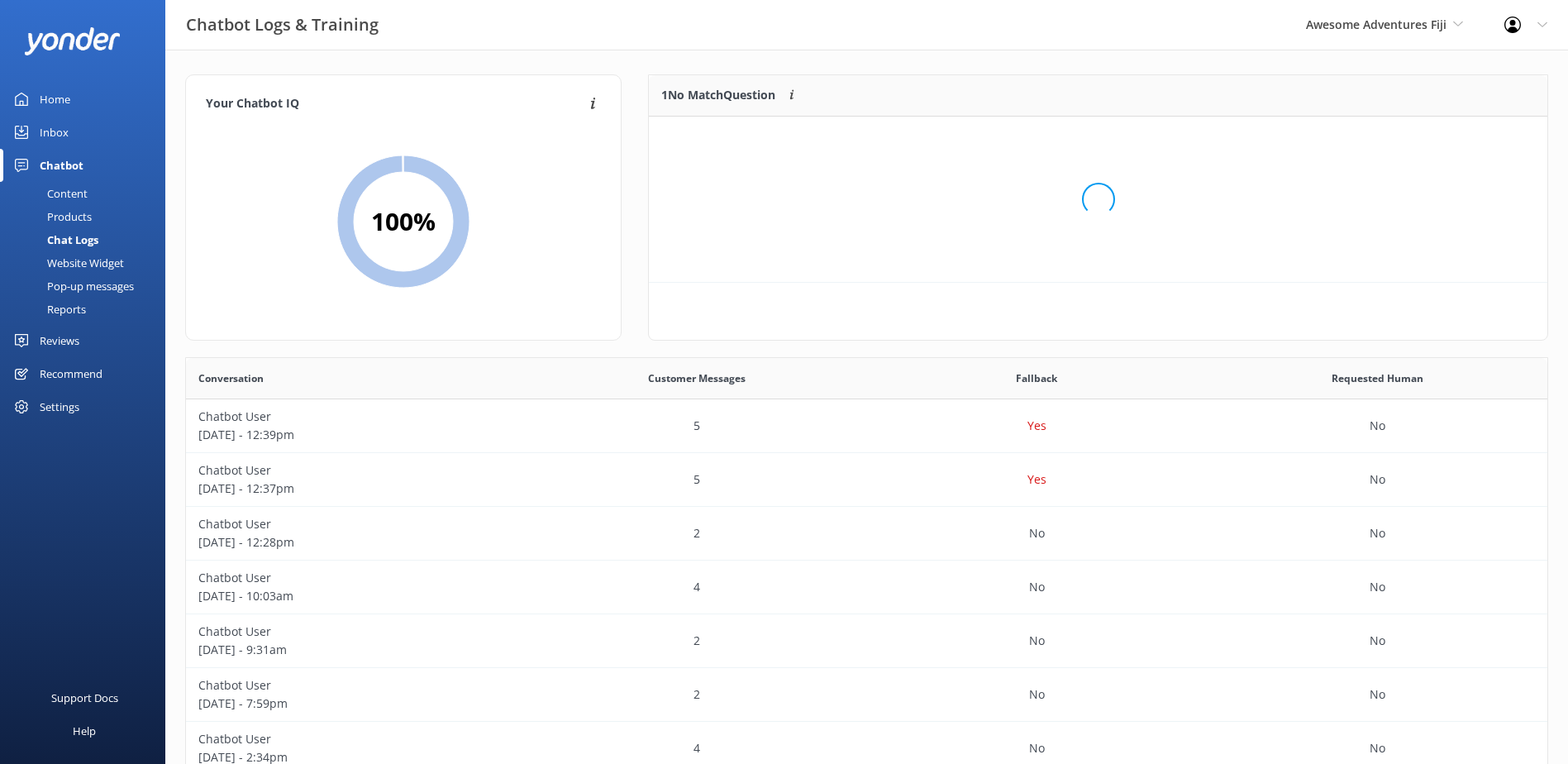
scroll to position [71, 885]
click at [1434, 137] on button "Ignore" at bounding box center [1434, 137] width 62 height 25
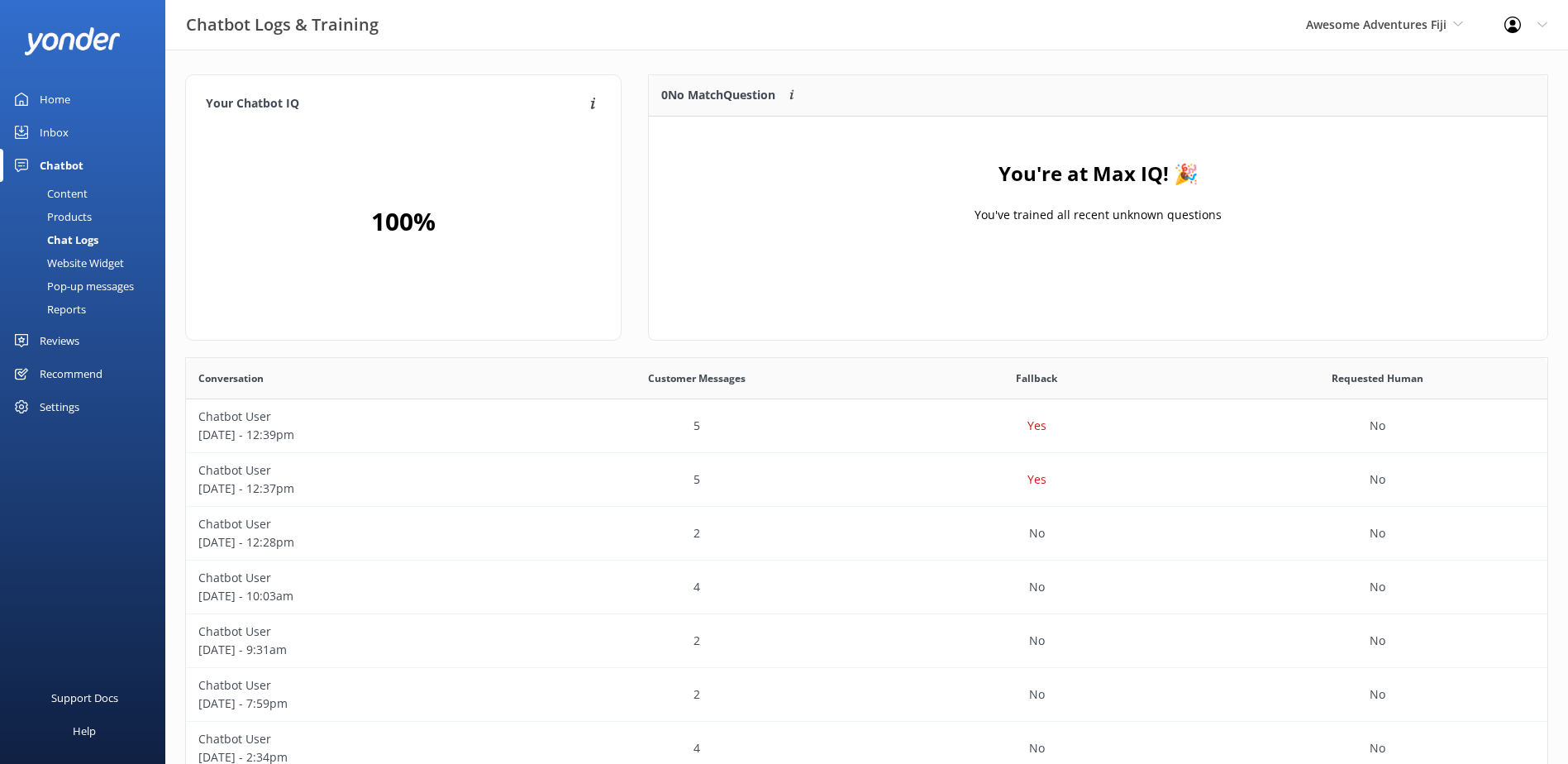
scroll to position [567, 1349]
